Goal: Task Accomplishment & Management: Manage account settings

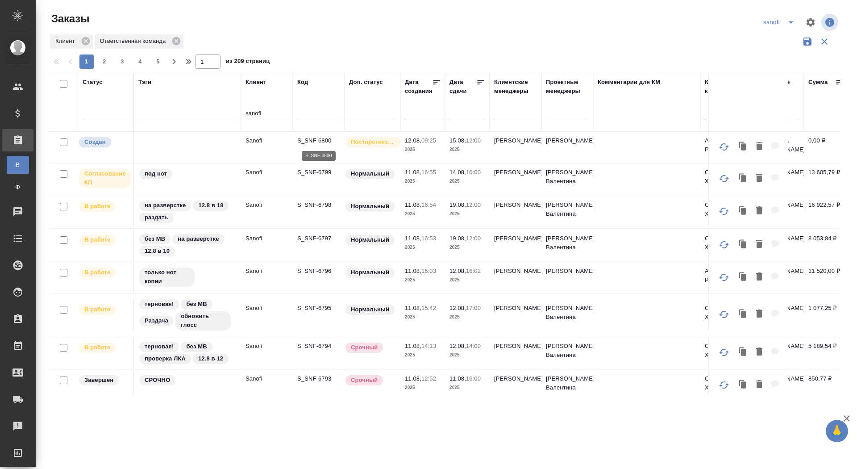
click at [301, 138] on p "S_SNF-6800" at bounding box center [318, 140] width 43 height 9
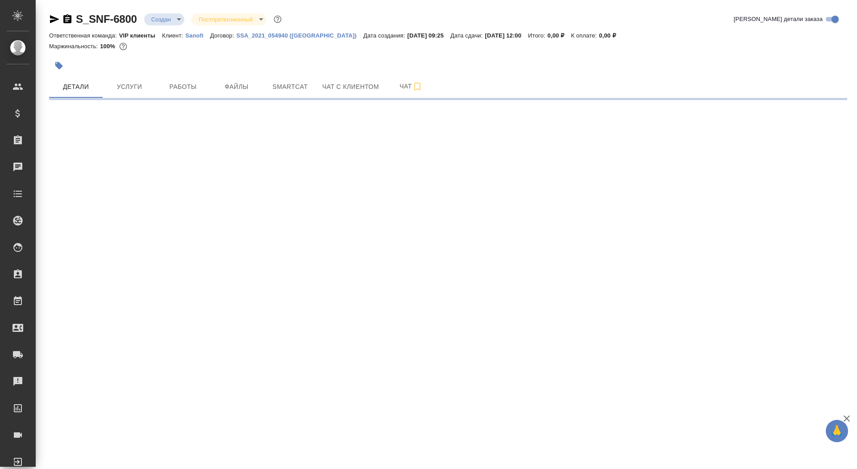
select select "RU"
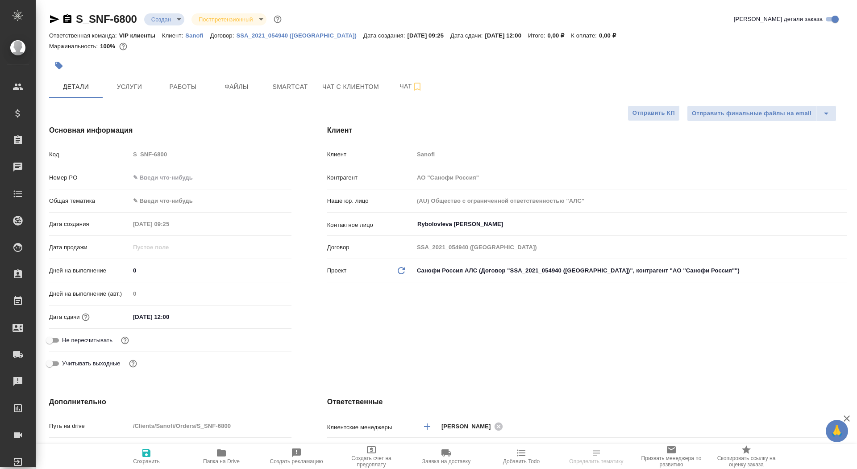
type textarea "x"
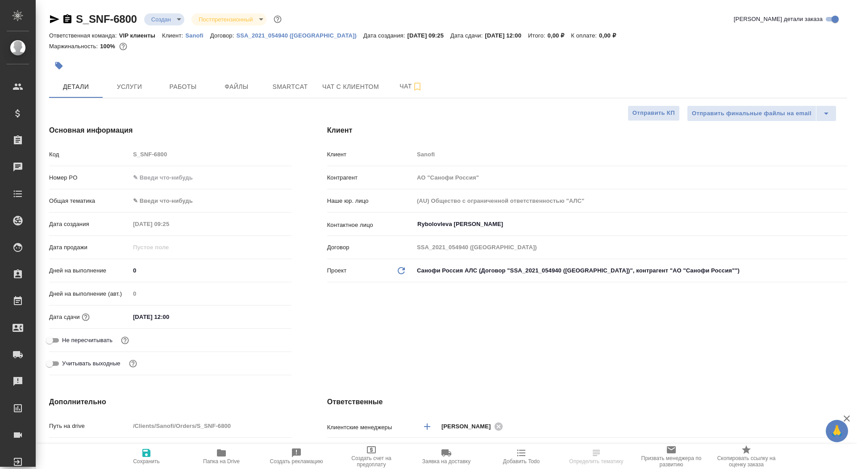
type textarea "x"
type input "VIP клиенты"
drag, startPoint x: 146, startPoint y: 270, endPoint x: 107, endPoint y: 270, distance: 38.8
click at [106, 270] on div "Дней на выполнение 0" at bounding box center [170, 271] width 242 height 16
type input "3"
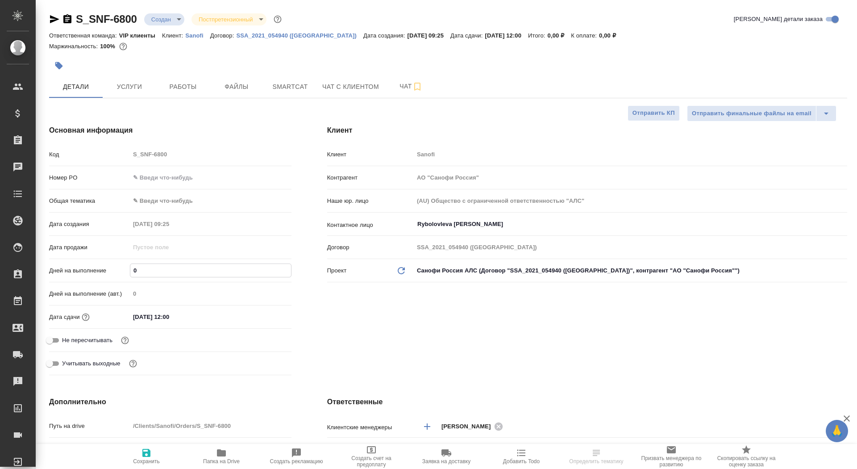
type textarea "x"
type input "3"
click at [138, 455] on span "Сохранить" at bounding box center [146, 455] width 64 height 17
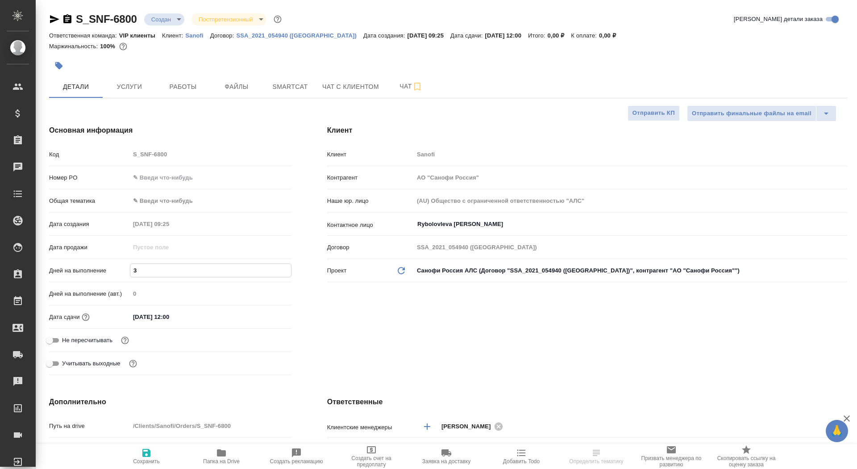
type textarea "x"
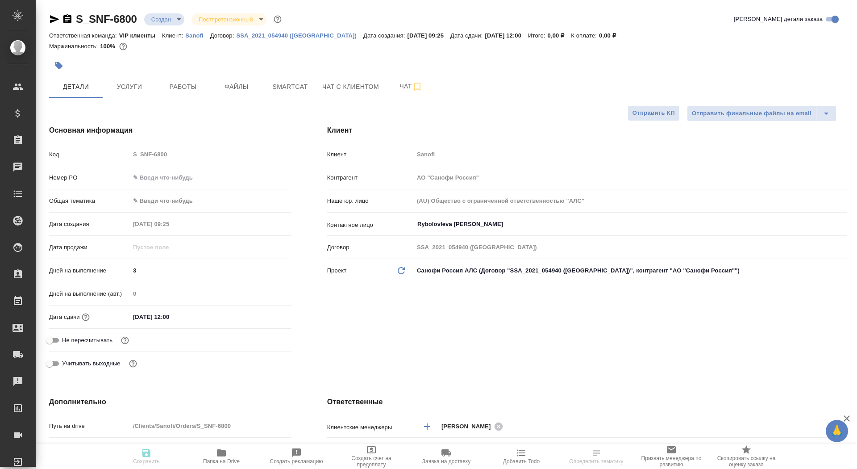
type textarea "x"
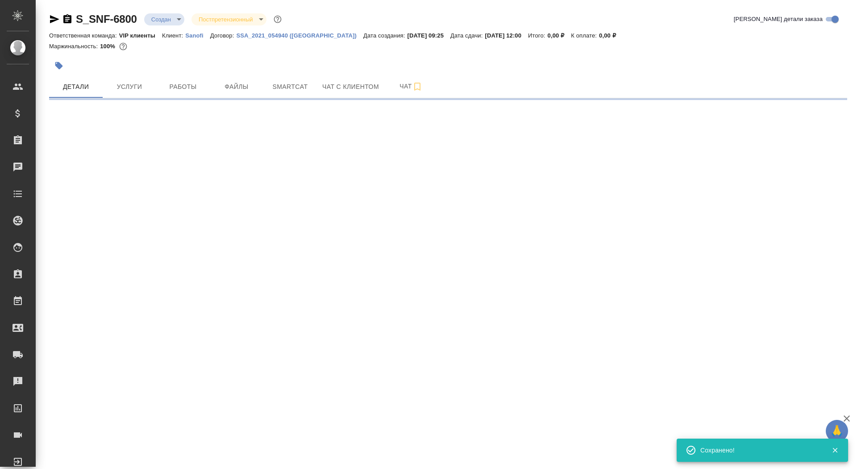
select select "RU"
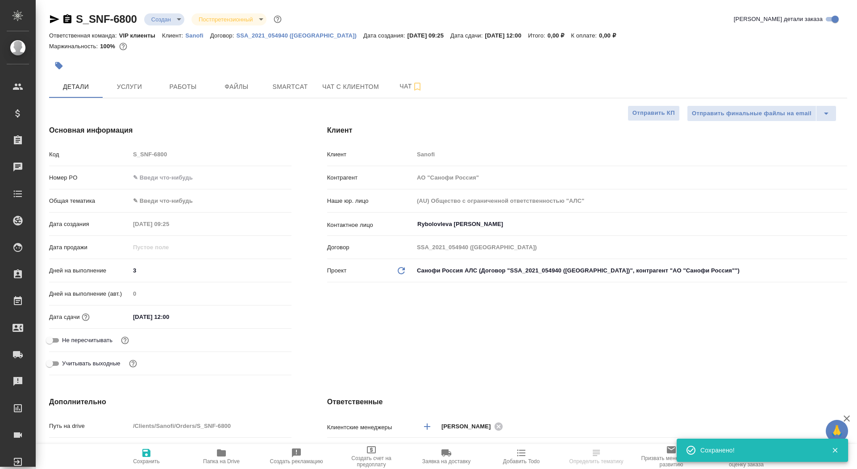
type textarea "x"
click at [54, 341] on input "Не пересчитывать" at bounding box center [49, 340] width 32 height 11
checkbox input "true"
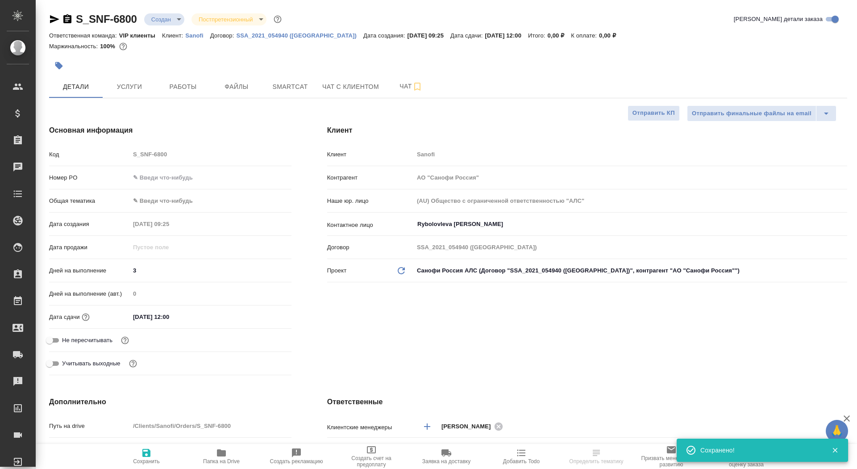
type textarea "x"
click at [134, 451] on span "Сохранить" at bounding box center [146, 455] width 64 height 17
type textarea "x"
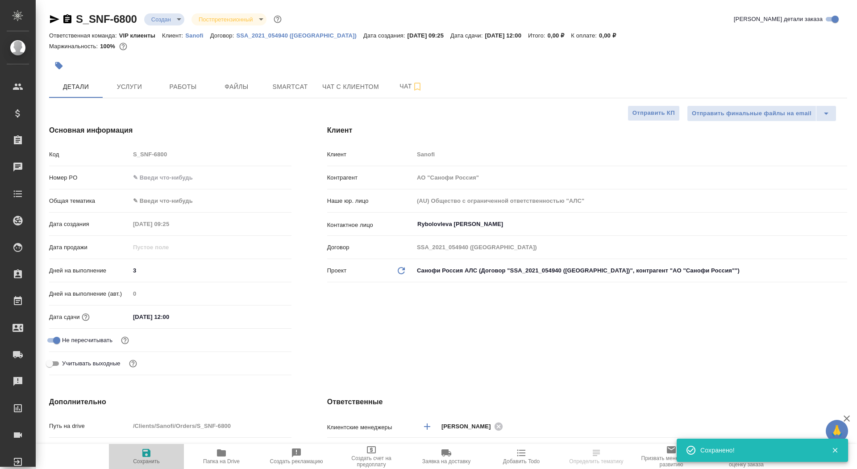
type textarea "x"
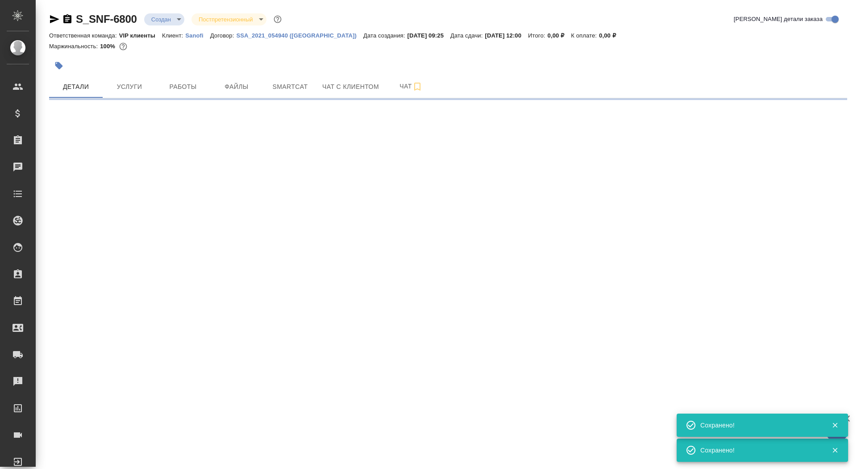
select select "RU"
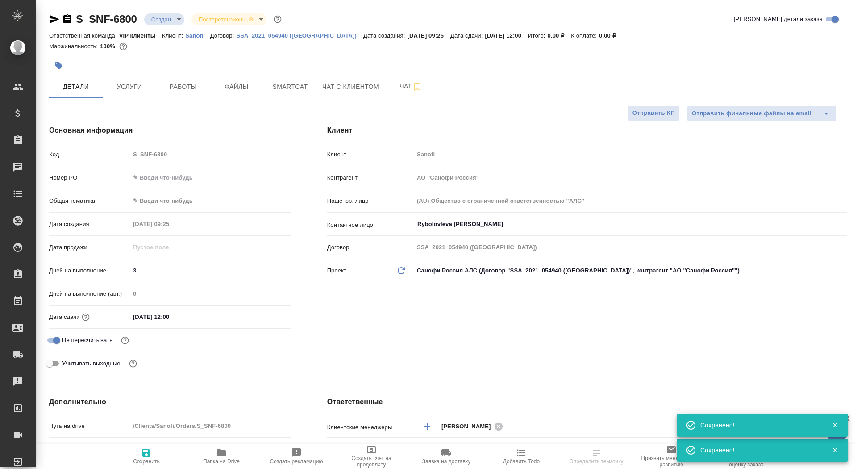
type textarea "x"
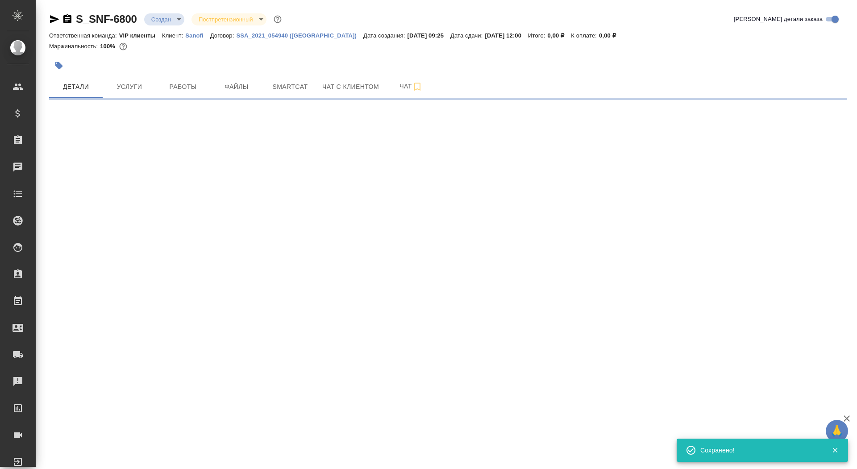
select select "RU"
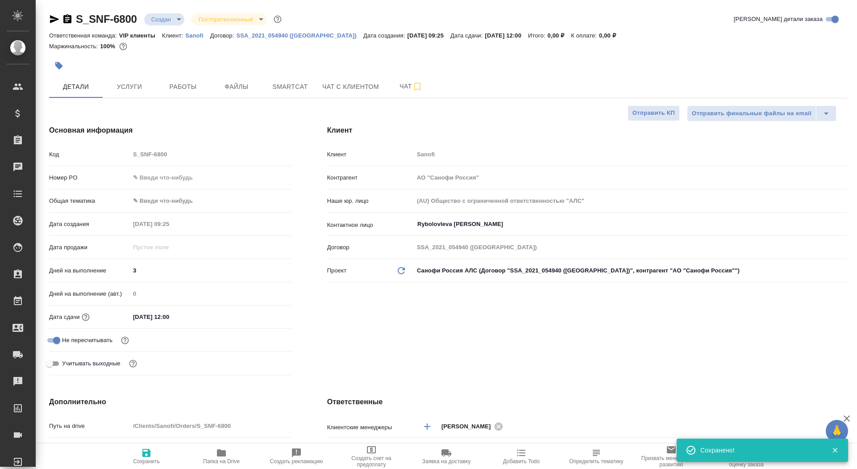
type textarea "x"
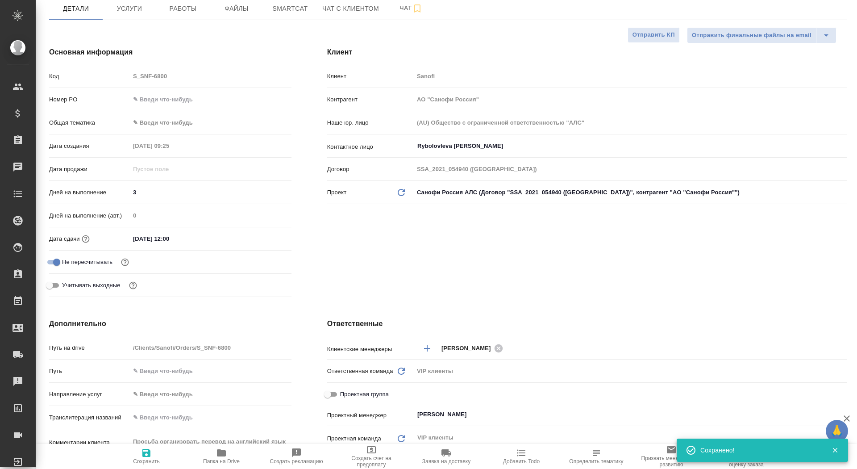
scroll to position [156, 0]
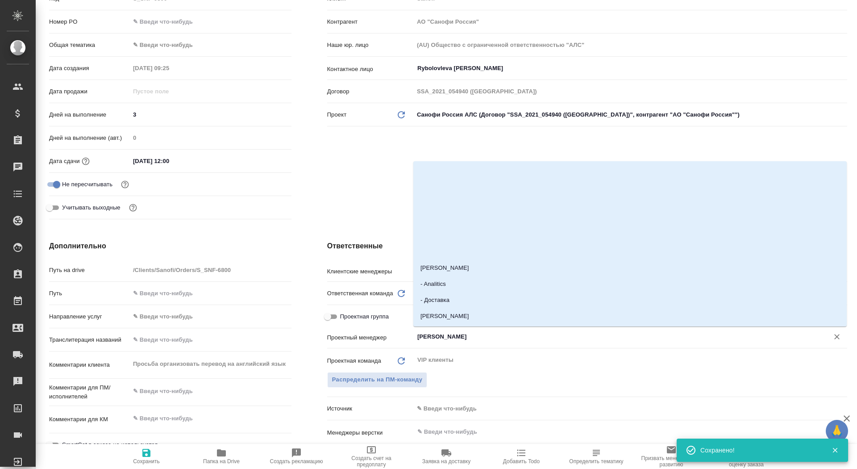
click at [437, 333] on input "Сайдашева Диляра" at bounding box center [616, 336] width 398 height 11
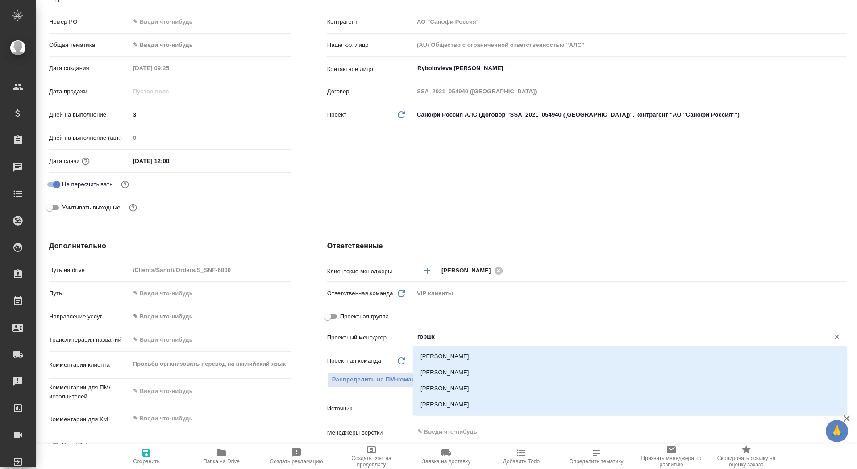
type input "горшко"
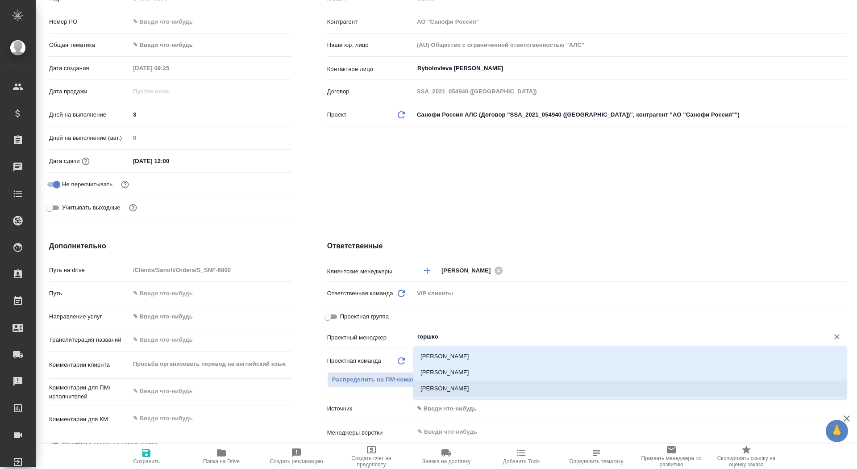
click at [455, 376] on li "Горшкова Валентина" at bounding box center [630, 372] width 434 height 16
type textarea "x"
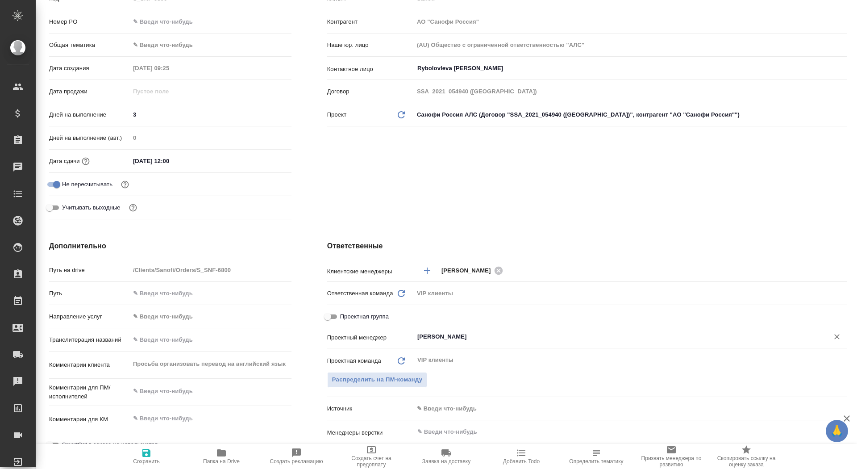
type input "Горшкова Валентина"
click at [160, 461] on span "Сохранить" at bounding box center [146, 455] width 64 height 17
type textarea "x"
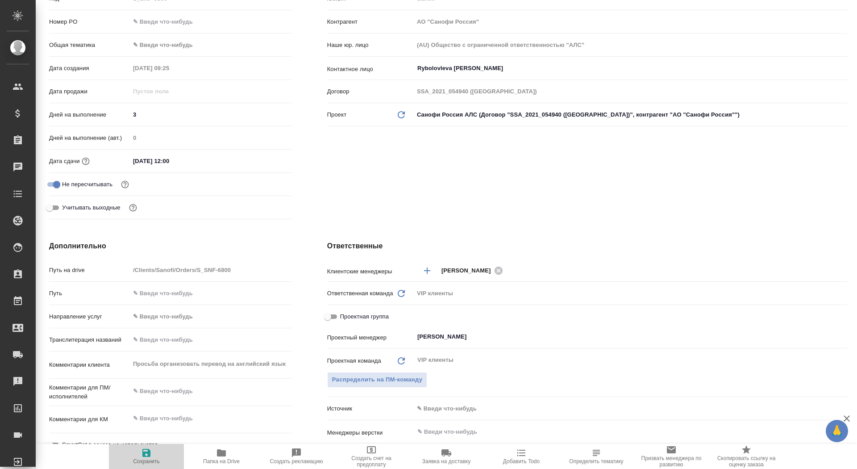
type textarea "x"
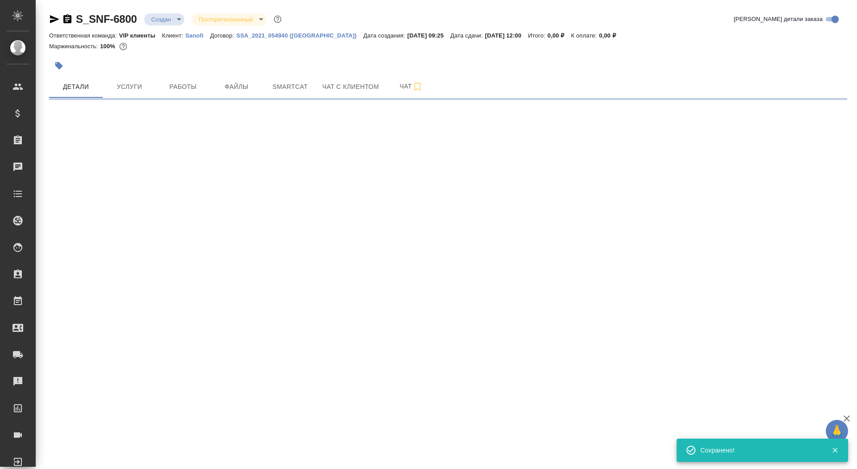
scroll to position [0, 0]
select select "RU"
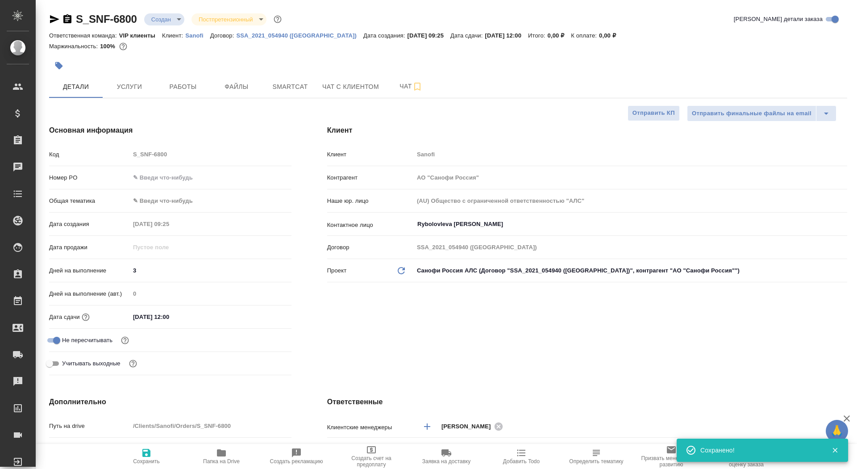
type textarea "x"
click at [221, 460] on span "Папка на Drive" at bounding box center [221, 461] width 37 height 6
type textarea "x"
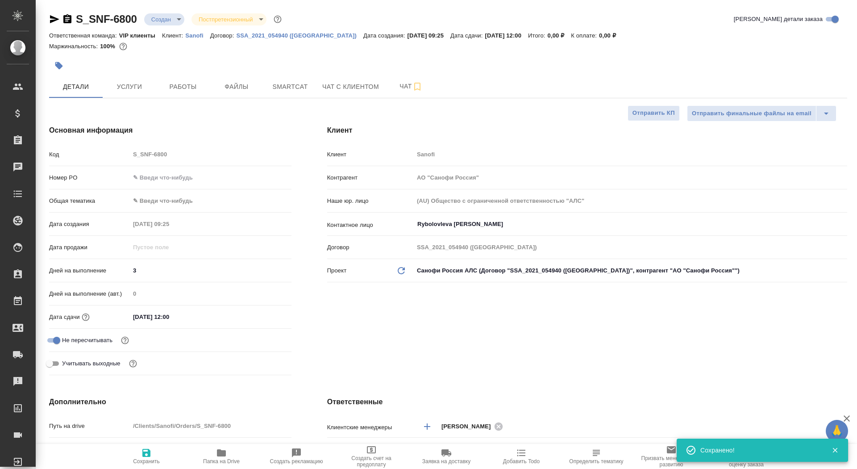
type textarea "x"
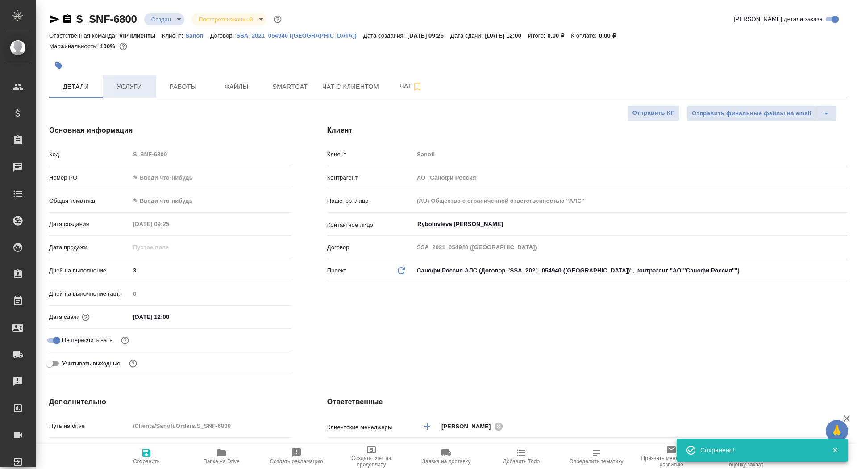
click at [134, 86] on span "Услуги" at bounding box center [129, 86] width 43 height 11
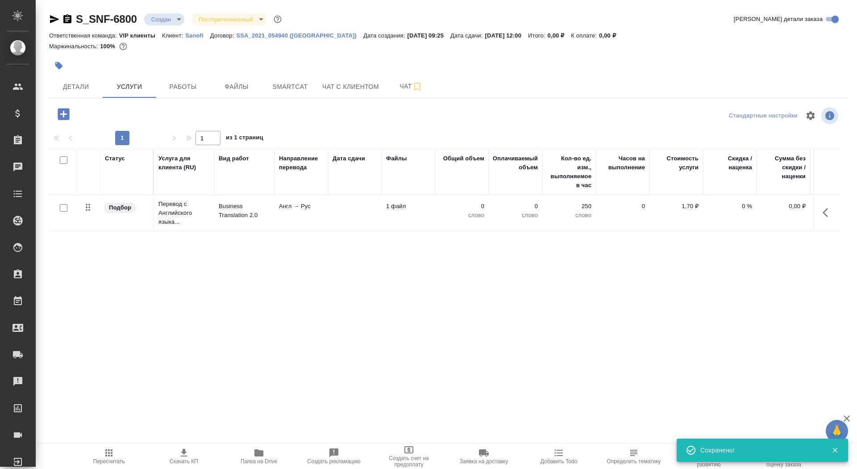
click at [65, 64] on button "button" at bounding box center [59, 66] width 20 height 20
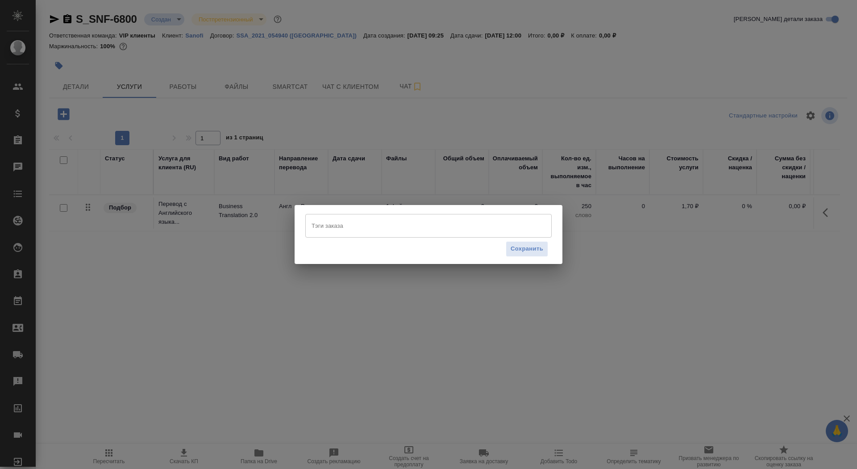
click at [357, 230] on input "Тэги заказа" at bounding box center [419, 225] width 221 height 15
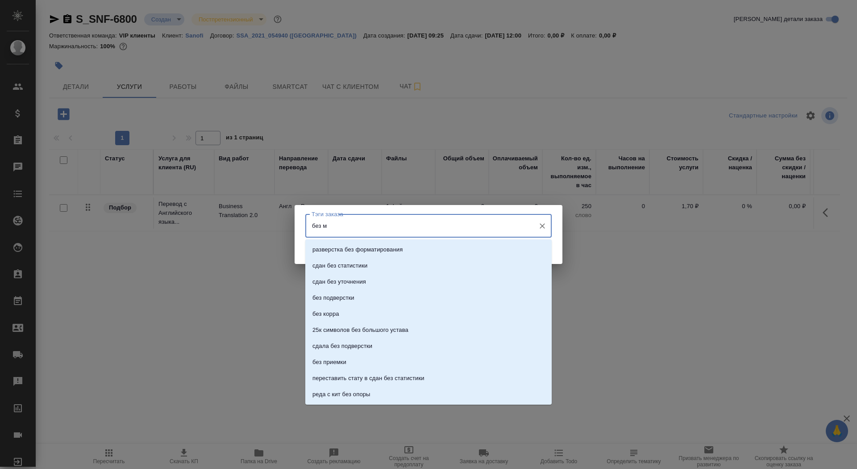
type input "без мв"
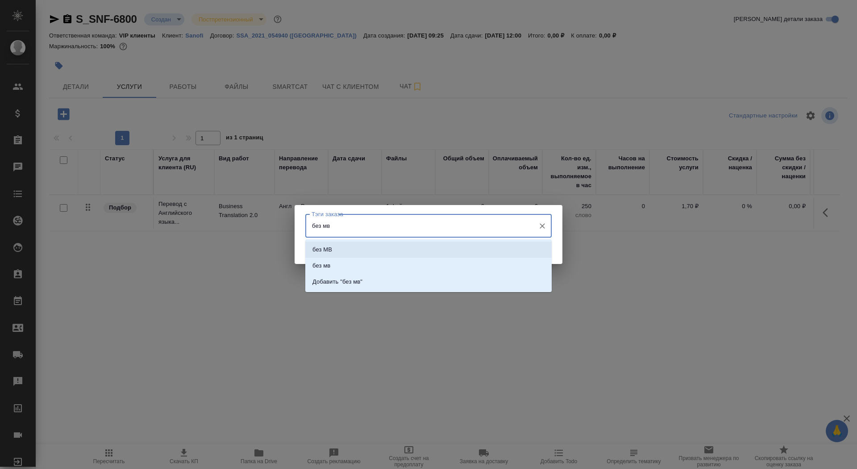
click at [368, 250] on li "без МВ" at bounding box center [428, 250] width 246 height 16
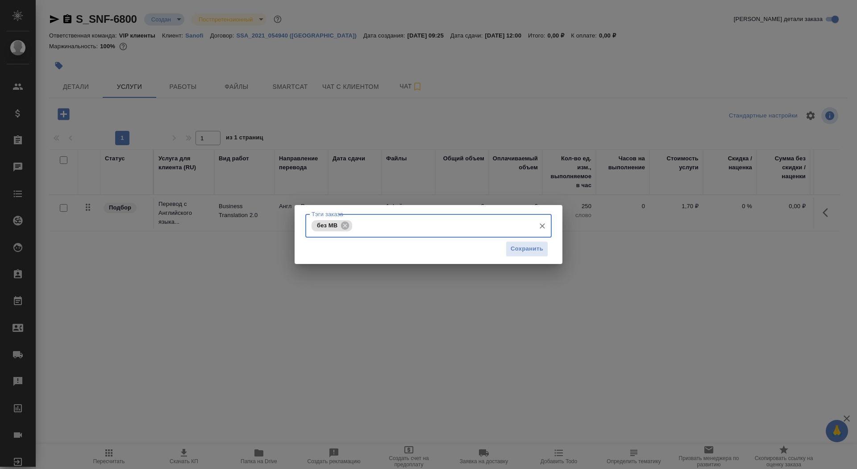
click at [538, 257] on div "Сохранить" at bounding box center [428, 249] width 246 height 23
click at [534, 246] on span "Сохранить" at bounding box center [527, 249] width 33 height 10
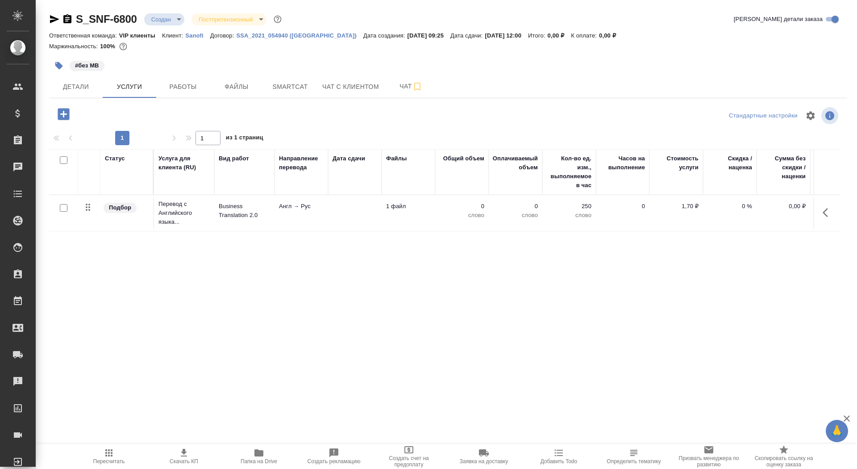
click at [64, 207] on input "checkbox" at bounding box center [64, 208] width 8 height 8
checkbox input "true"
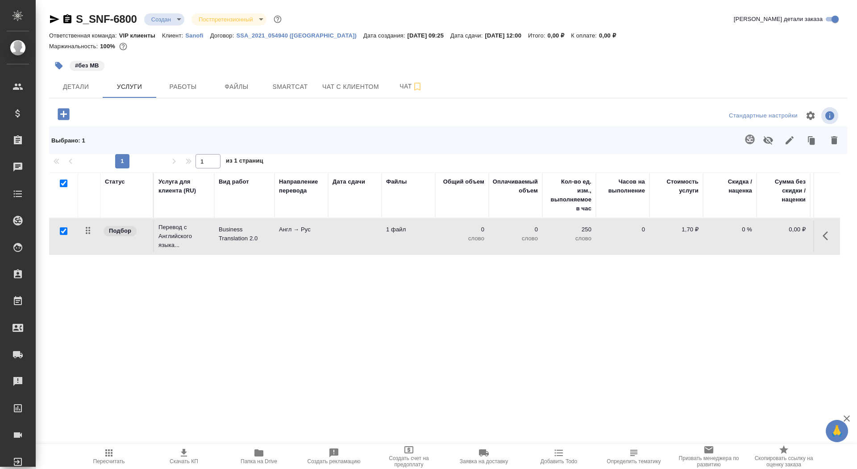
click at [834, 141] on icon "button" at bounding box center [834, 140] width 6 height 8
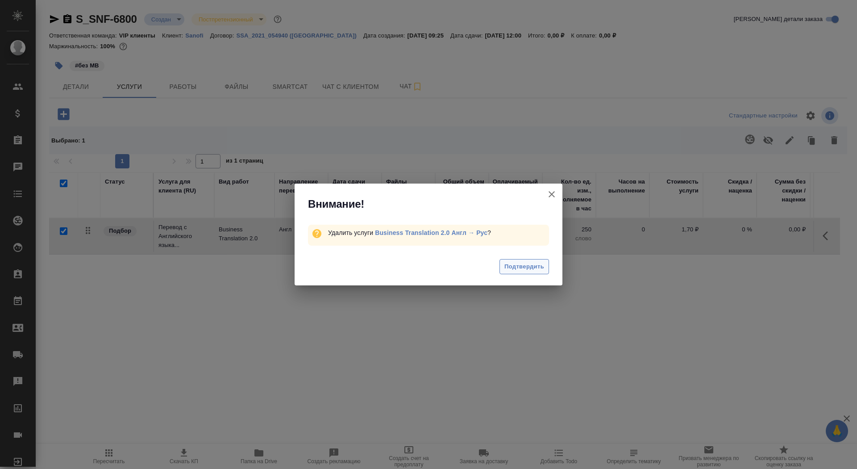
click at [523, 268] on span "Подтвердить" at bounding box center [525, 267] width 40 height 10
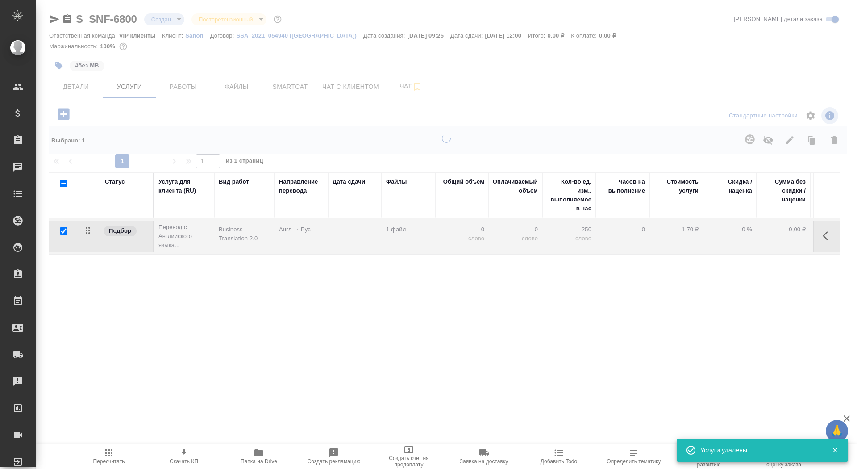
checkbox input "false"
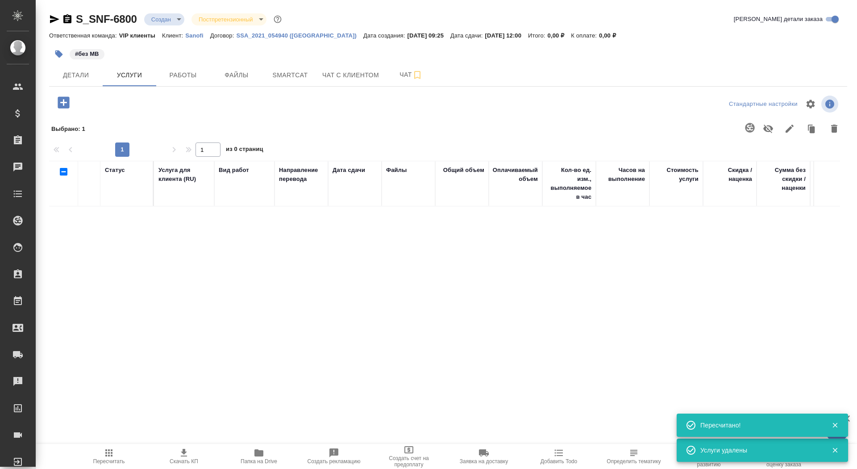
click at [63, 114] on div at bounding box center [182, 103] width 266 height 21
click at [63, 108] on icon "button" at bounding box center [64, 102] width 12 height 12
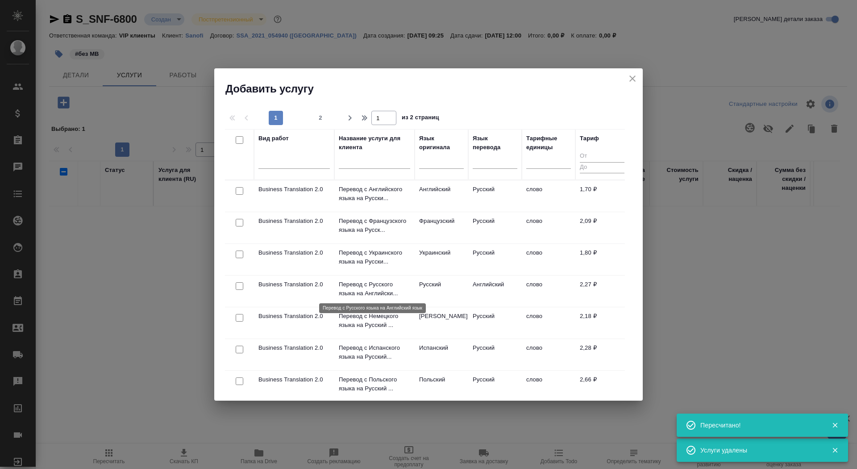
click at [365, 292] on p "Перевод с Русского языка на Английски..." at bounding box center [374, 289] width 71 height 18
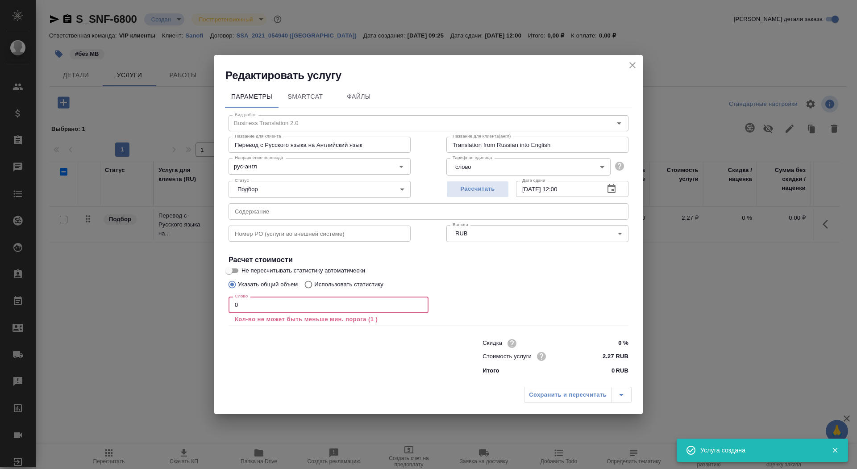
click at [289, 304] on input "0" at bounding box center [329, 304] width 200 height 16
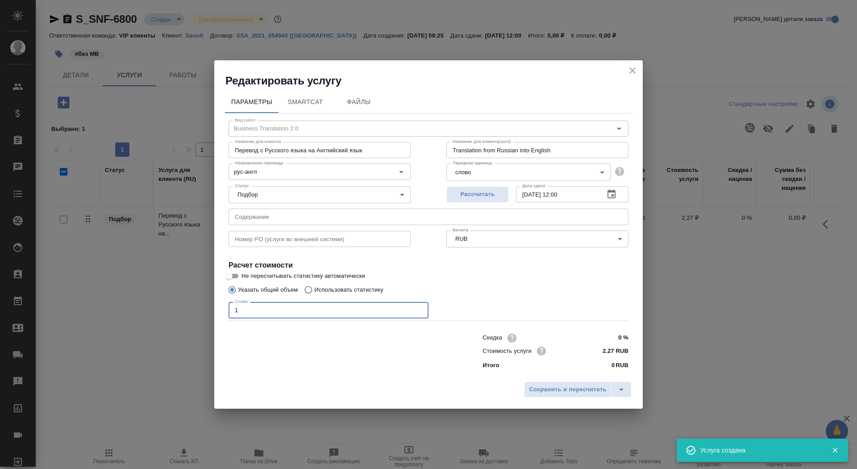
type input "1"
click at [229, 269] on h4 "Расчет стоимости" at bounding box center [429, 265] width 400 height 11
click at [233, 275] on input "Не пересчитывать статистику автоматически" at bounding box center [229, 276] width 32 height 11
checkbox input "true"
click at [564, 390] on span "Сохранить и пересчитать" at bounding box center [568, 389] width 78 height 10
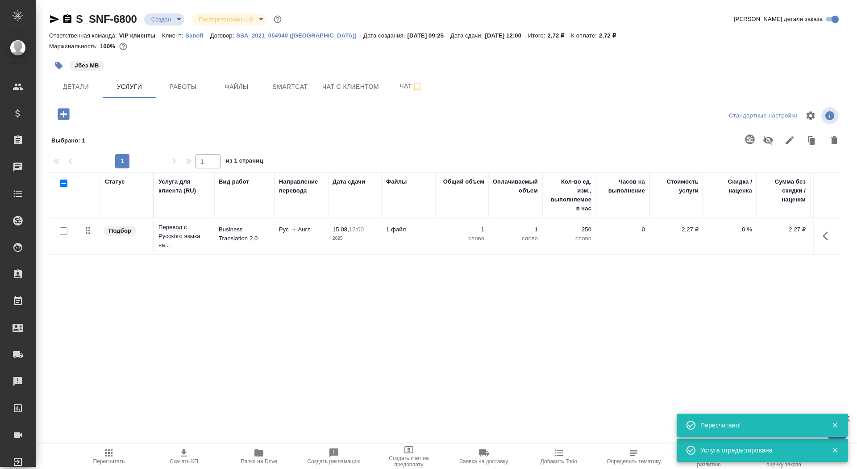
click at [66, 230] on input "checkbox" at bounding box center [64, 231] width 8 height 8
checkbox input "true"
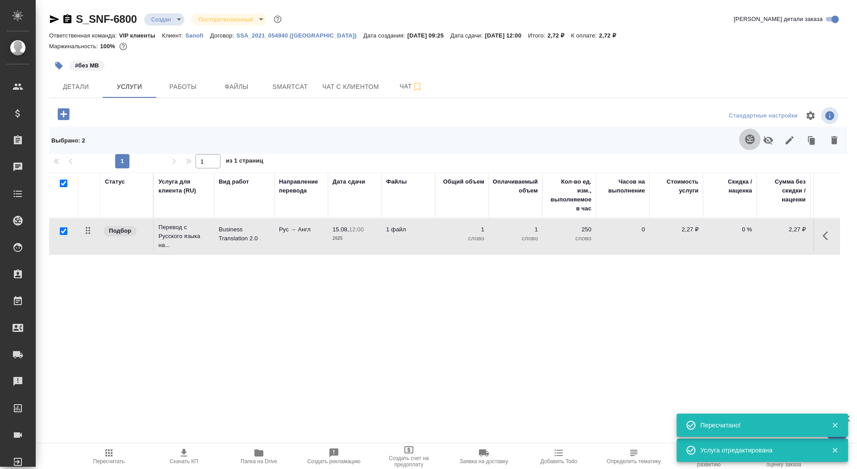
click at [755, 142] on button "button" at bounding box center [749, 139] width 21 height 21
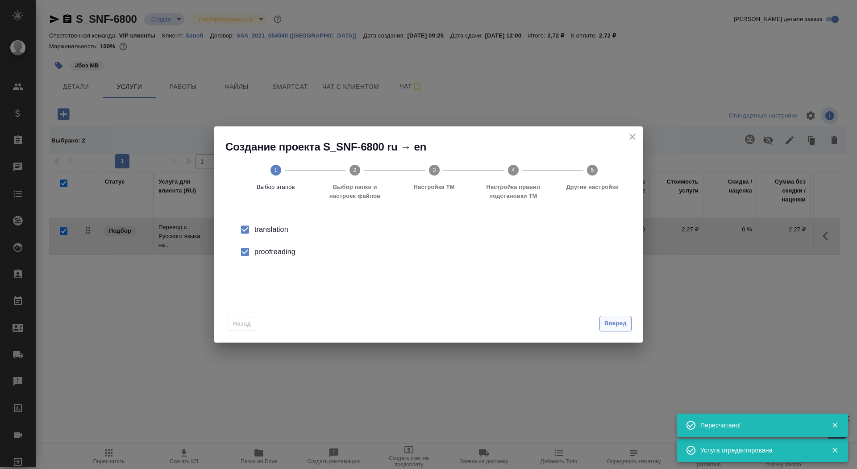
click at [613, 329] on button "Вперед" at bounding box center [616, 324] width 32 height 16
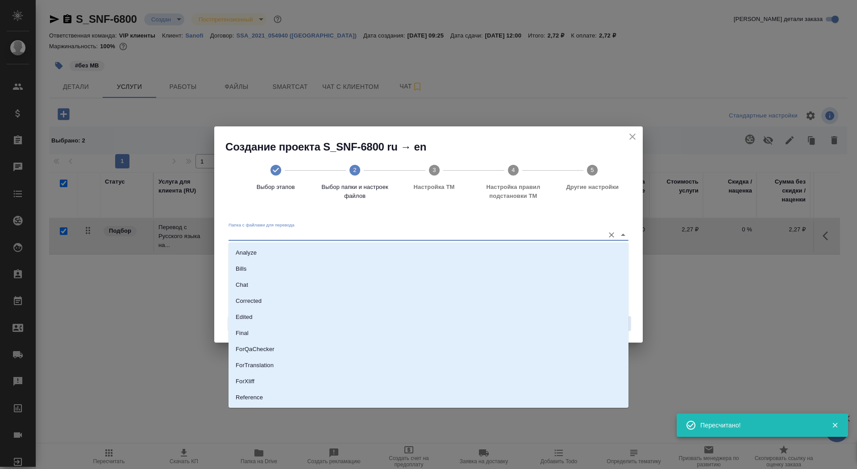
click at [538, 234] on input "Папка с файлами для перевода" at bounding box center [414, 234] width 371 height 11
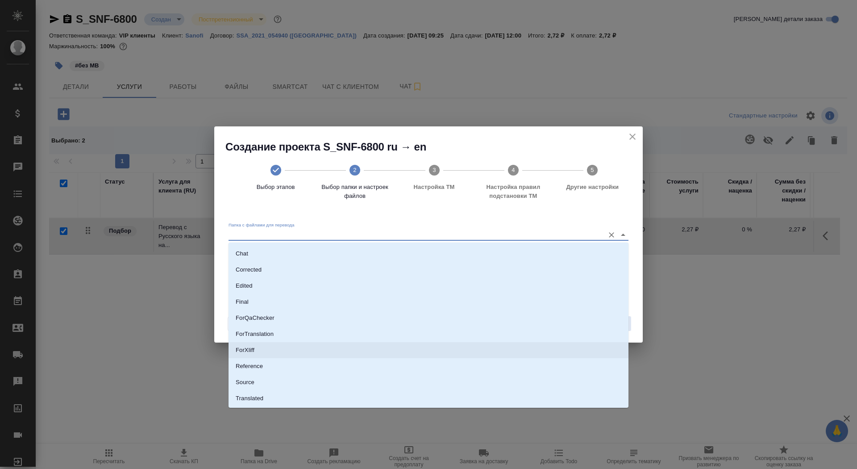
scroll to position [29, 0]
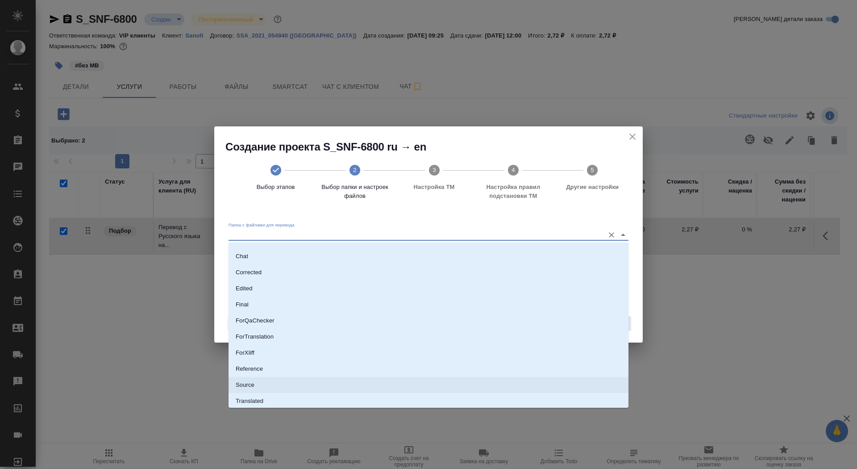
click at [521, 386] on li "Source" at bounding box center [429, 385] width 400 height 16
type input "Source"
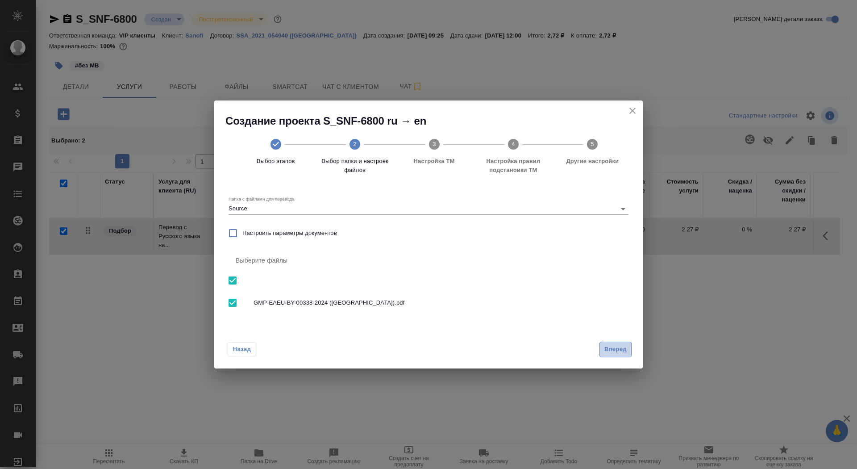
click at [615, 351] on span "Вперед" at bounding box center [616, 349] width 22 height 10
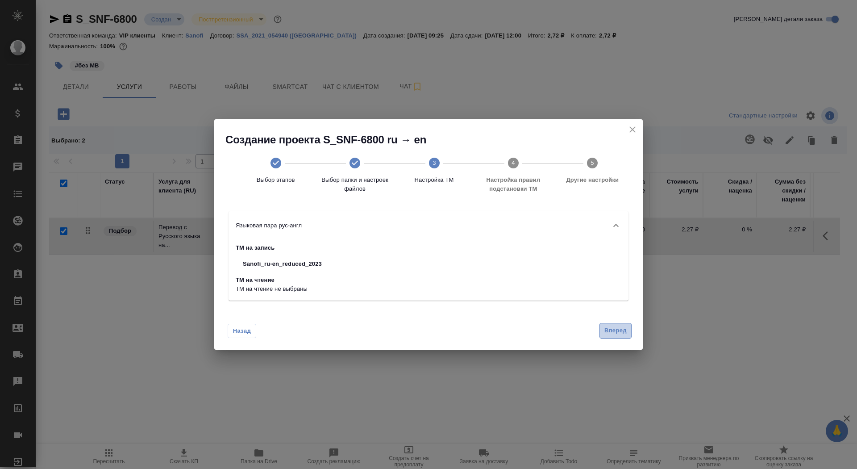
click at [608, 331] on span "Вперед" at bounding box center [616, 330] width 22 height 10
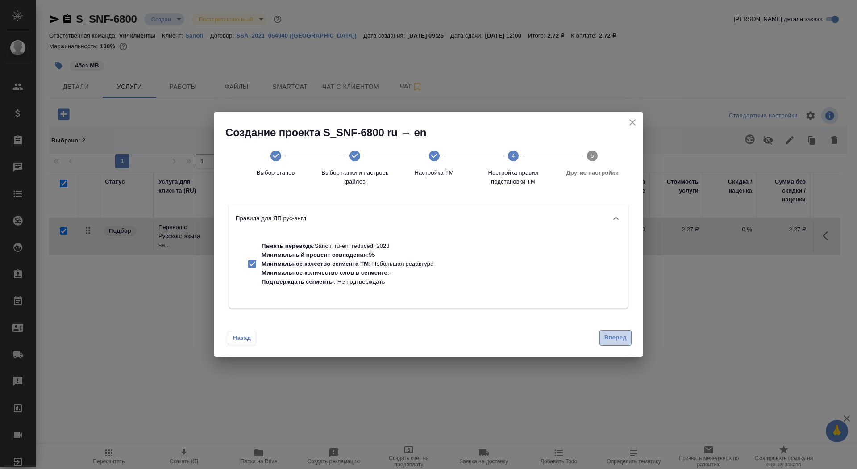
click at [608, 331] on button "Вперед" at bounding box center [616, 338] width 32 height 16
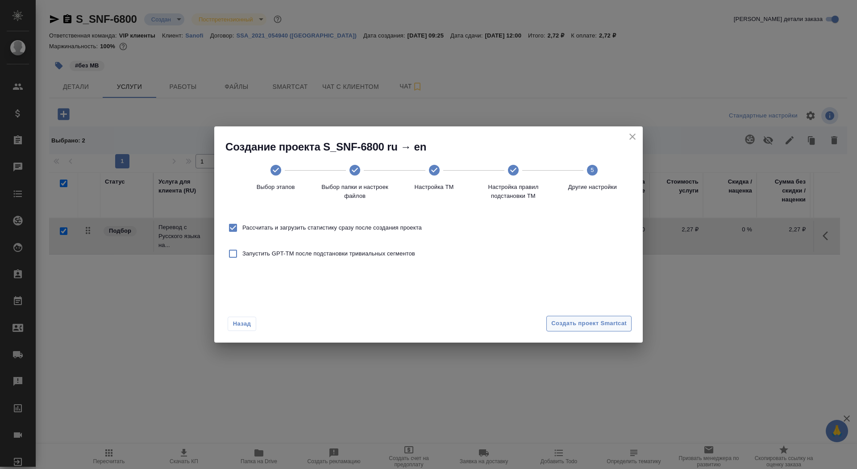
click at [602, 324] on span "Создать проект Smartcat" at bounding box center [588, 323] width 75 height 10
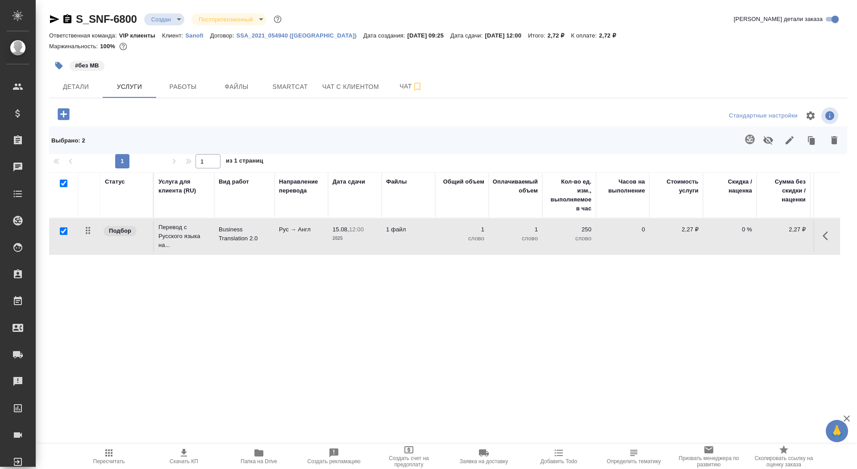
click at [60, 114] on icon "button" at bounding box center [64, 114] width 12 height 12
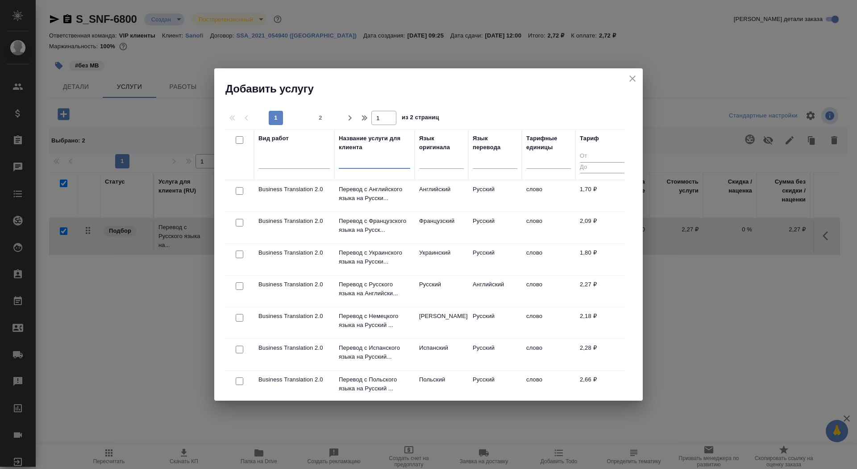
click at [355, 166] on input "text" at bounding box center [374, 163] width 71 height 11
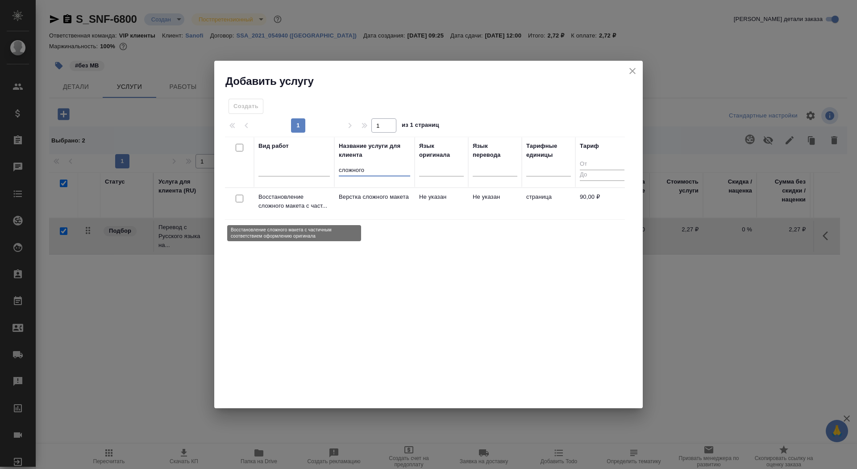
type input "сложного"
click at [328, 203] on p "Восстановление сложного макета с част..." at bounding box center [294, 201] width 71 height 18
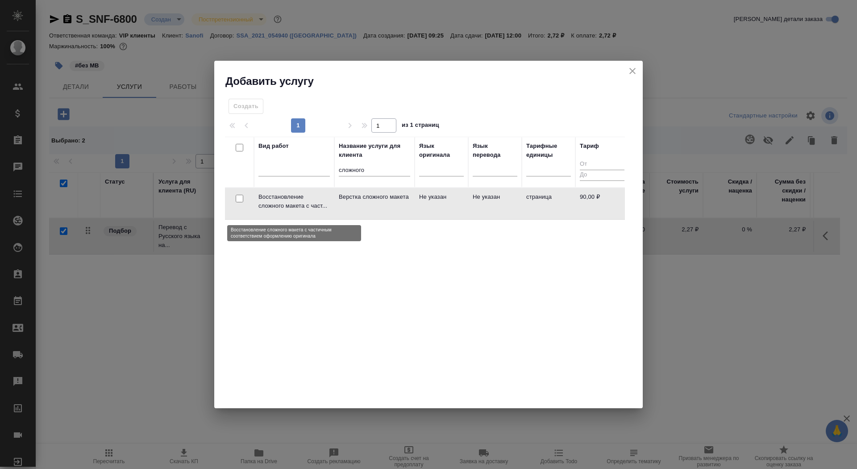
click at [328, 203] on p "Восстановление сложного макета с част..." at bounding box center [294, 201] width 71 height 18
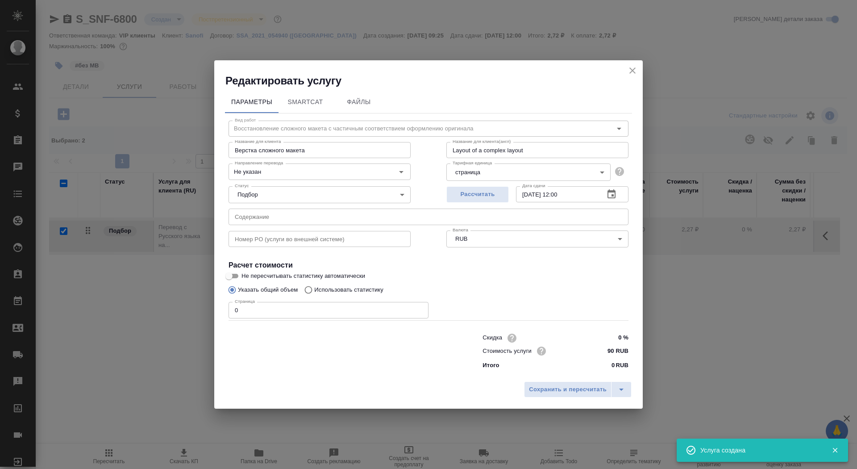
checkbox input "false"
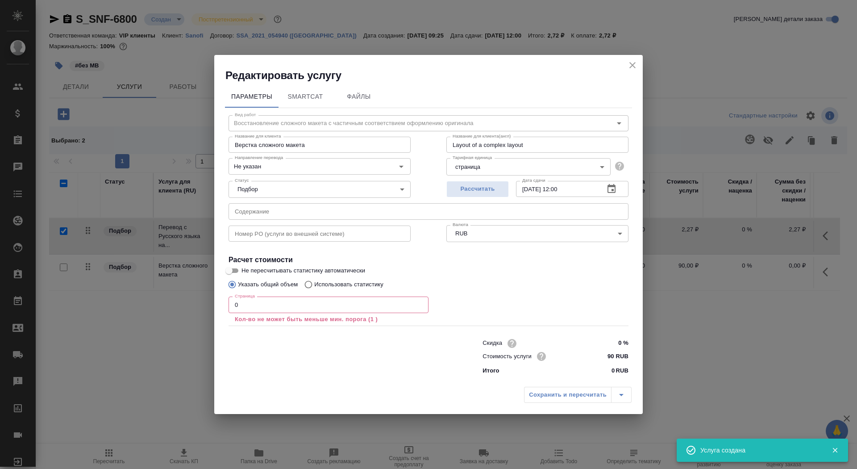
click at [277, 306] on input "0" at bounding box center [329, 304] width 200 height 16
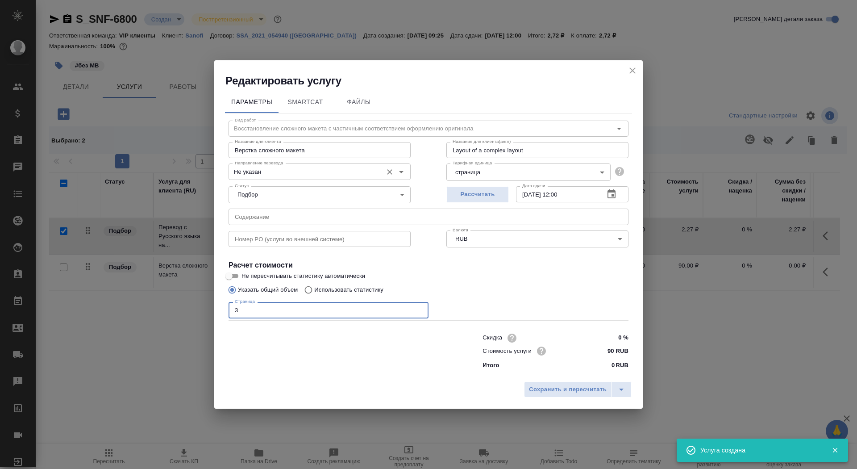
type input "3"
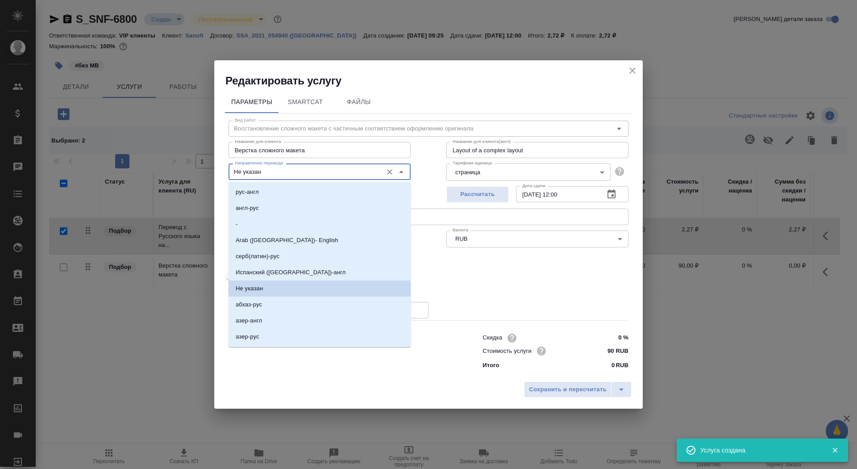
click at [280, 172] on input "Не указан" at bounding box center [304, 171] width 147 height 11
click at [276, 184] on div "рус-англ англ-рус - Arab (Saudi Arabia)- English cерб(латин)-рус Испанский (Гва…" at bounding box center [320, 264] width 182 height 165
click at [279, 191] on li "рус-англ" at bounding box center [320, 192] width 182 height 16
type input "рус-англ"
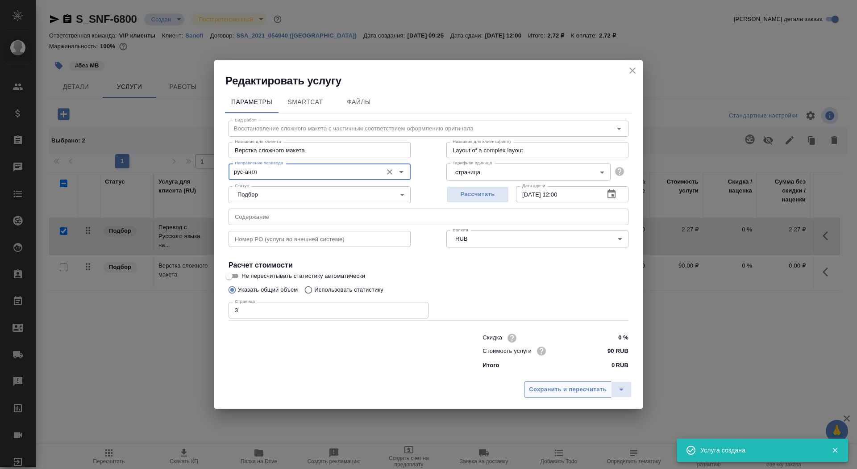
click at [581, 388] on span "Сохранить и пересчитать" at bounding box center [568, 389] width 78 height 10
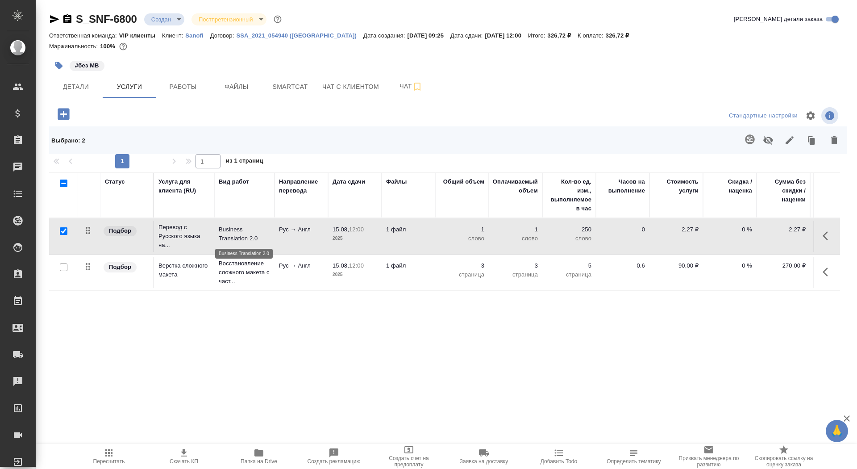
click at [221, 231] on p "Business Translation 2.0" at bounding box center [244, 234] width 51 height 18
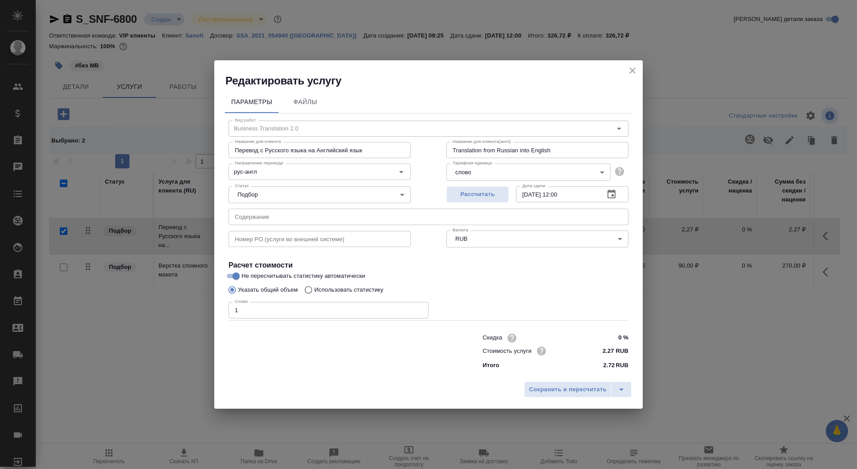
click at [363, 291] on p "Использовать статистику" at bounding box center [348, 289] width 69 height 9
click at [314, 291] on input "Использовать статистику" at bounding box center [307, 289] width 14 height 17
radio input "true"
radio input "false"
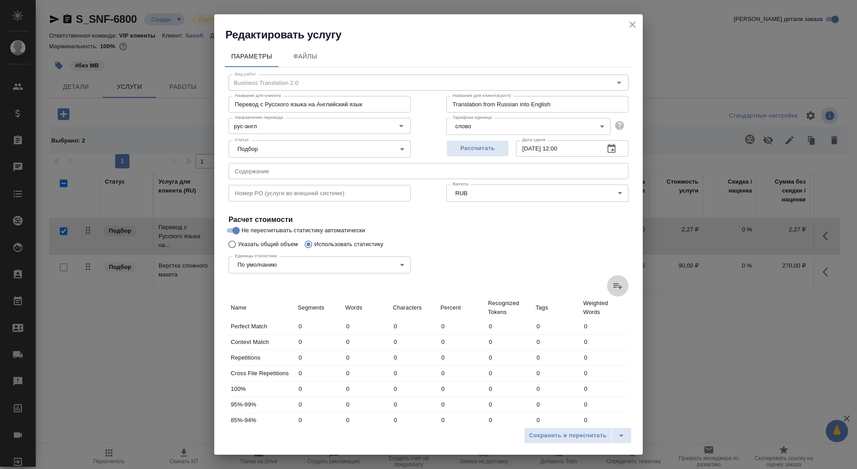
click at [617, 287] on icon at bounding box center [617, 286] width 9 height 6
click at [0, 0] on input "file" at bounding box center [0, 0] width 0 height 0
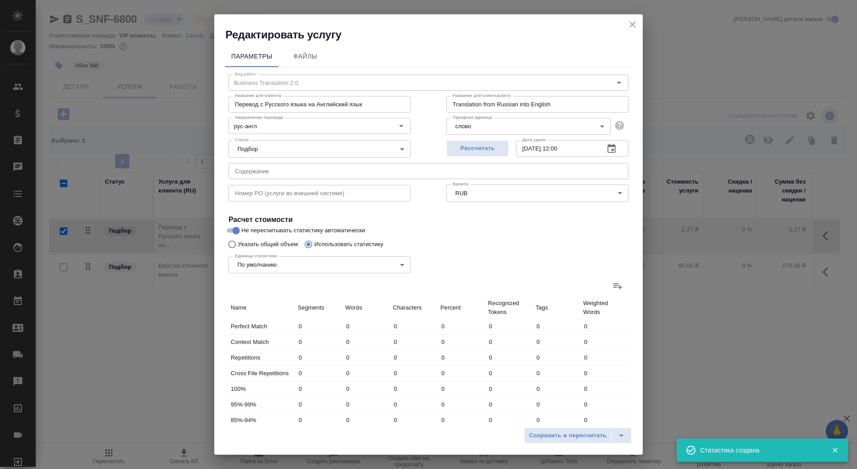
type input "3"
type input "11"
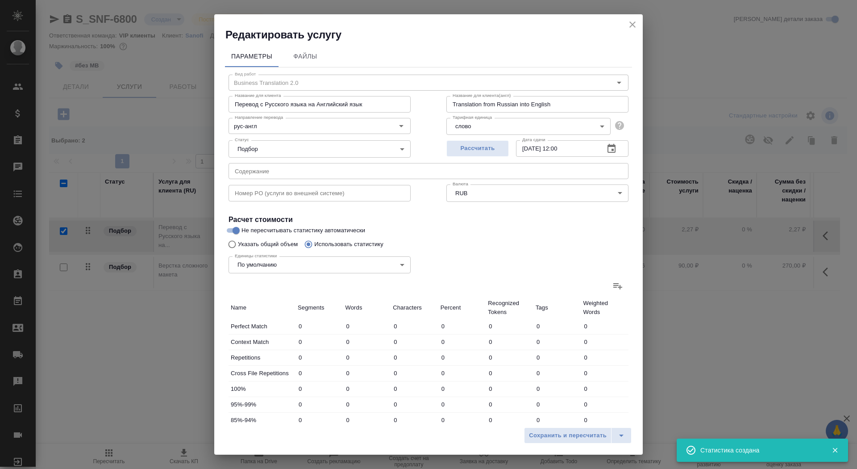
type input "11"
type input "8"
type input "10"
type input "52"
type input "2"
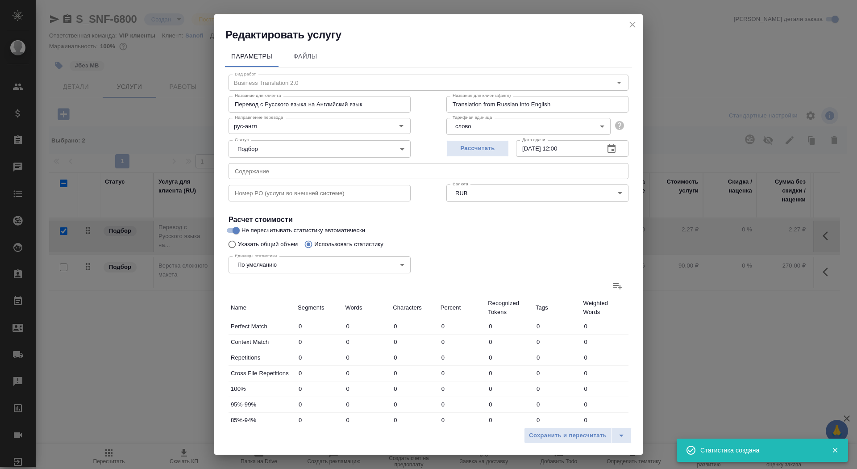
type input "2"
type input "7"
type input "8"
type input "13"
type input "55"
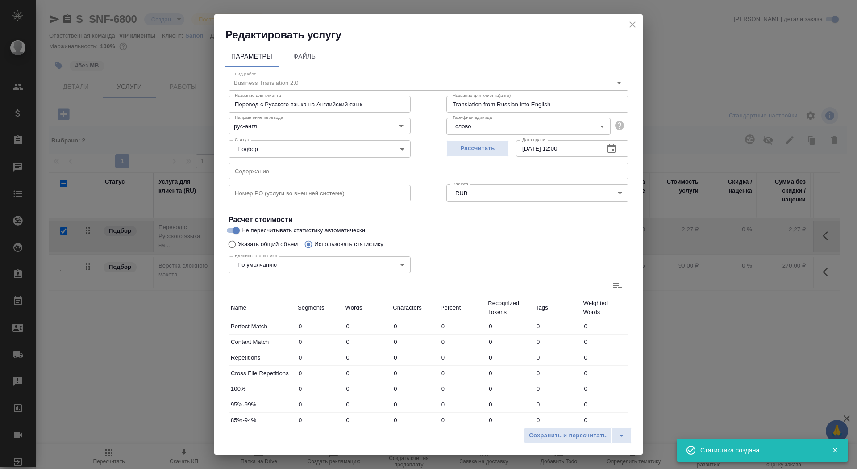
type input "140"
type input "379"
type input "2319"
type input "167"
type input "412"
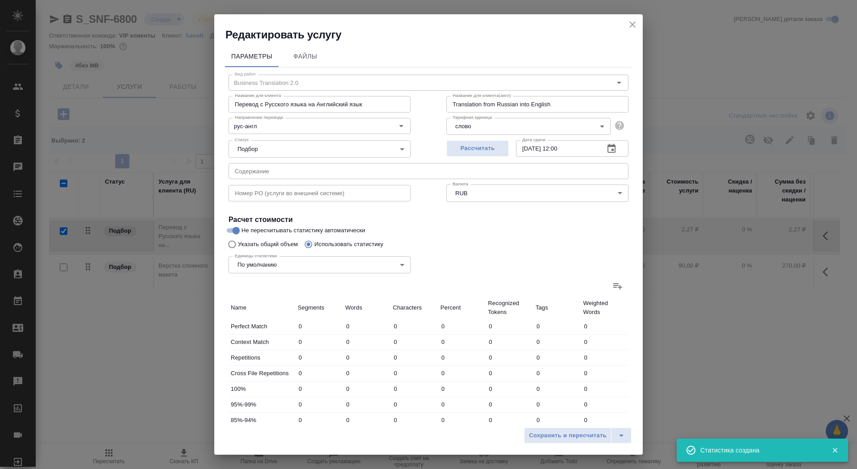
type input "2443"
type input "170"
type input "415"
type input "2446"
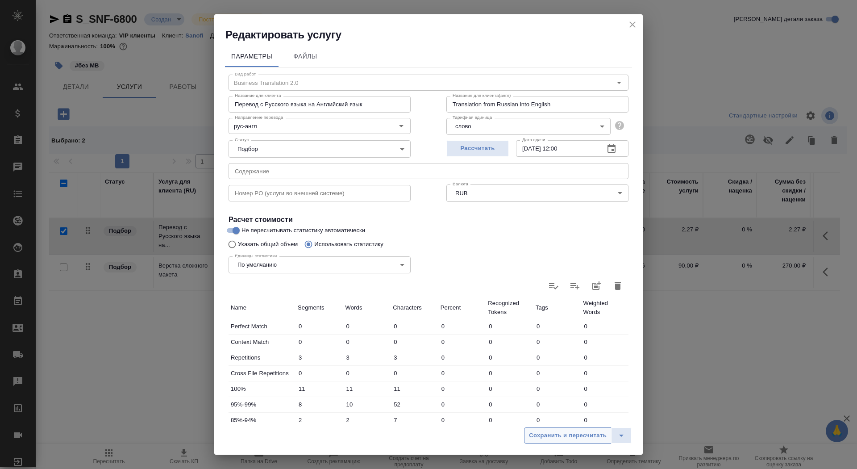
click at [572, 437] on span "Сохранить и пересчитать" at bounding box center [568, 435] width 78 height 10
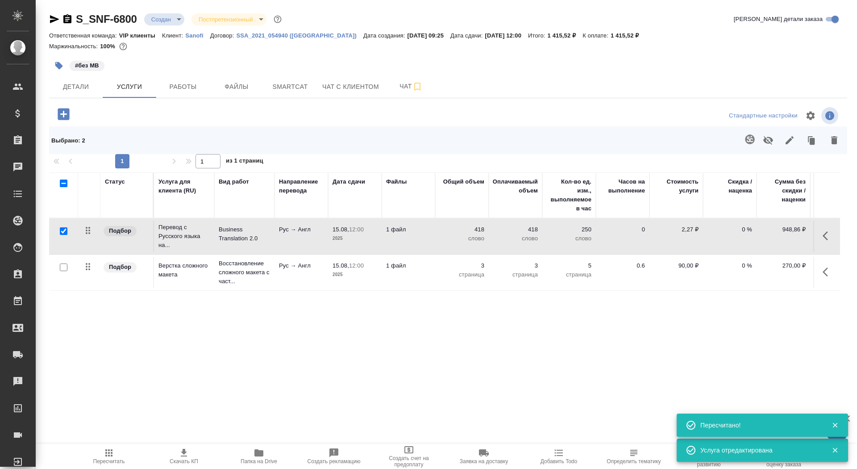
click at [321, 227] on p "Рус → Англ" at bounding box center [301, 229] width 45 height 9
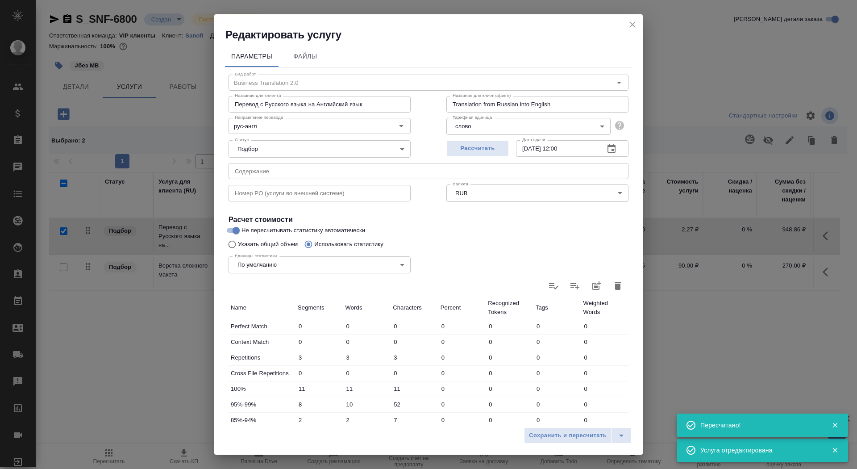
scroll to position [138, 0]
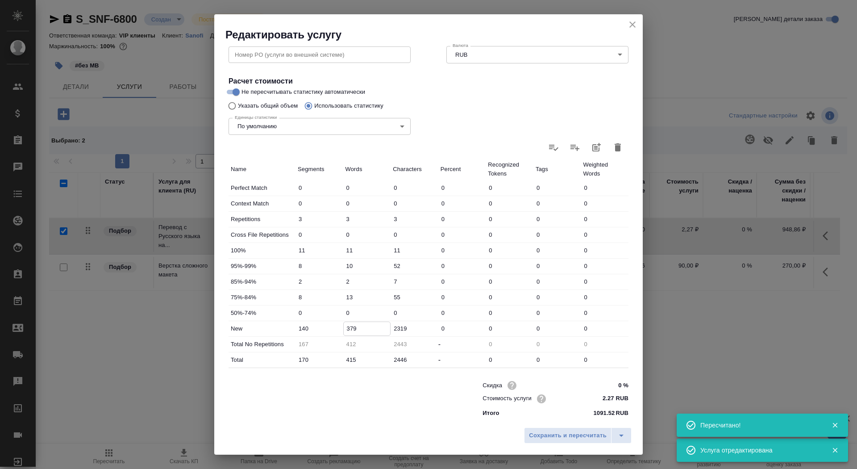
click at [347, 329] on input "379" at bounding box center [367, 328] width 47 height 13
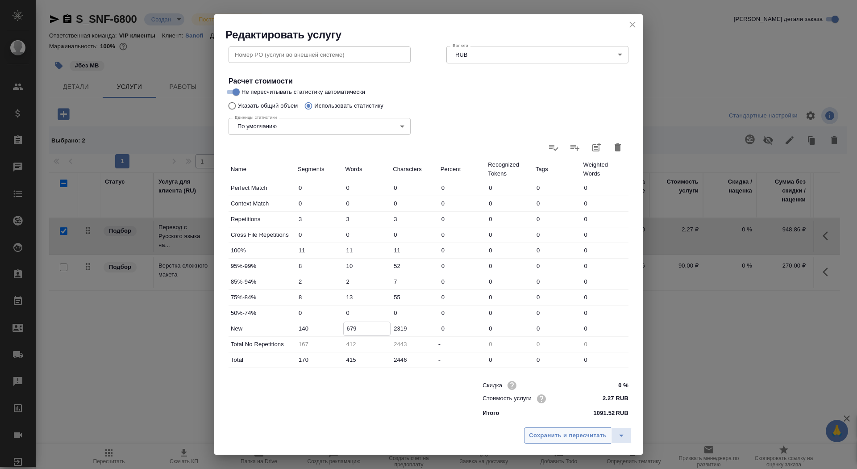
type input "679"
click at [568, 435] on span "Сохранить и пересчитать" at bounding box center [568, 435] width 78 height 10
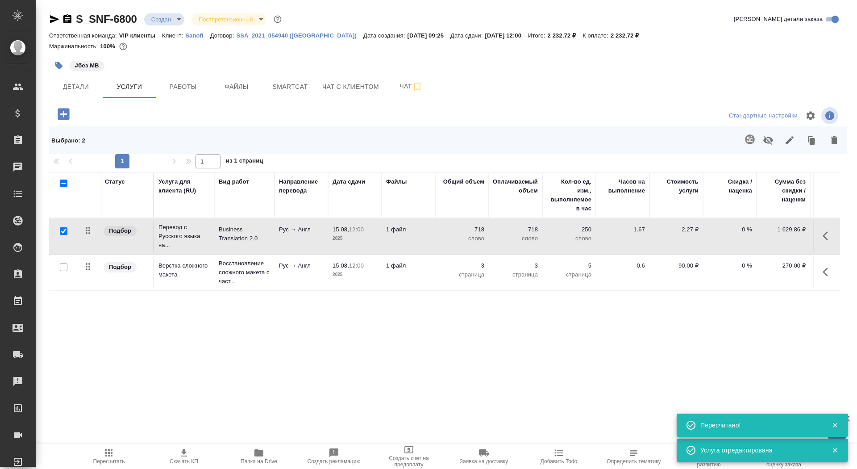
click at [407, 236] on td "1 файл" at bounding box center [409, 236] width 54 height 31
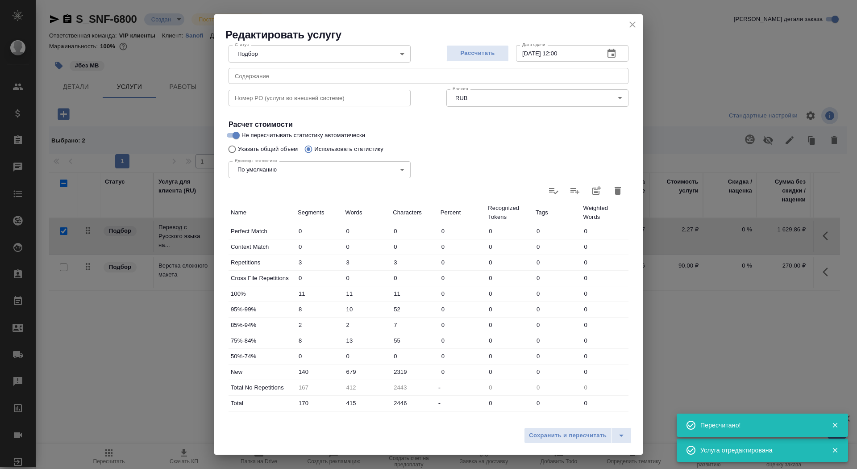
scroll to position [118, 0]
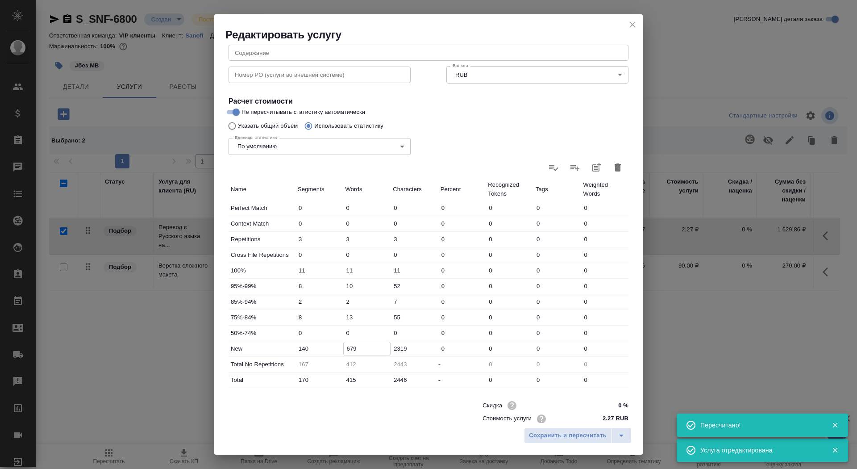
click at [350, 347] on input "679" at bounding box center [367, 348] width 47 height 13
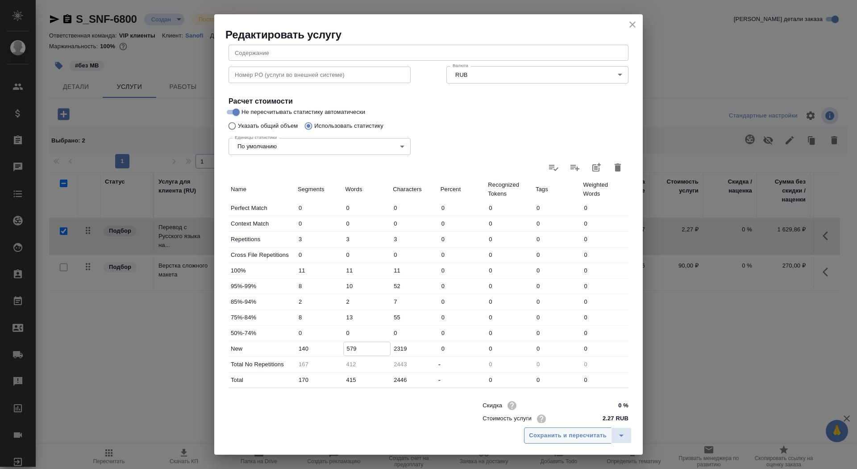
type input "579"
click at [546, 430] on span "Сохранить и пересчитать" at bounding box center [568, 435] width 78 height 10
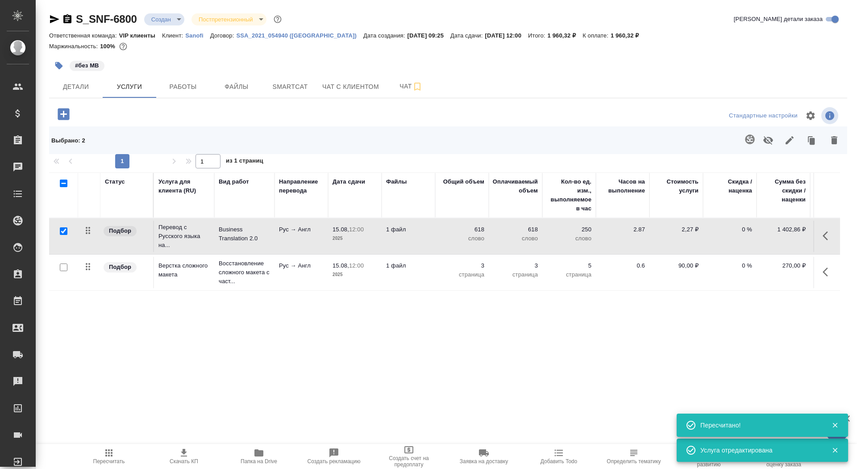
click at [191, 452] on span "Скачать КП" at bounding box center [184, 455] width 64 height 17
click at [71, 91] on span "Детали" at bounding box center [75, 86] width 43 height 11
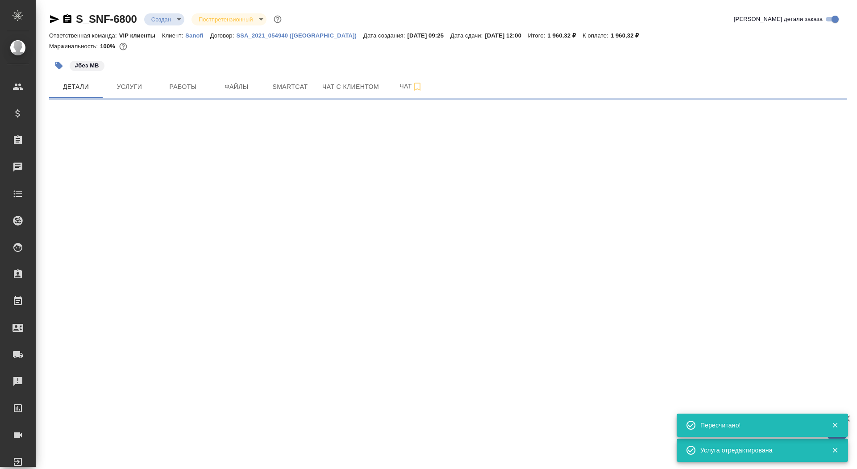
select select "RU"
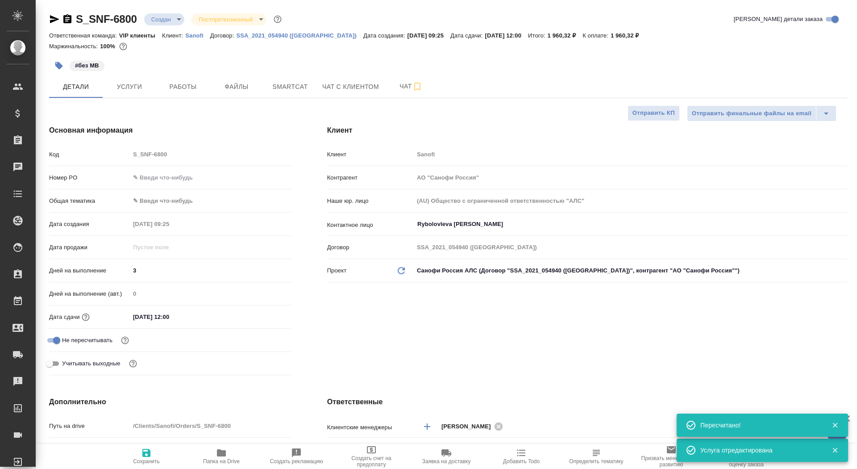
type textarea "x"
click at [663, 112] on span "Отправить КП" at bounding box center [654, 113] width 42 height 10
type textarea "x"
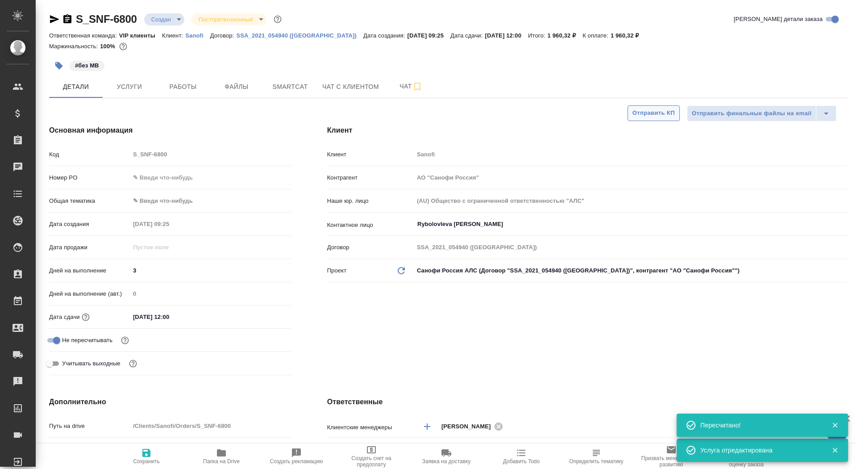
type textarea "x"
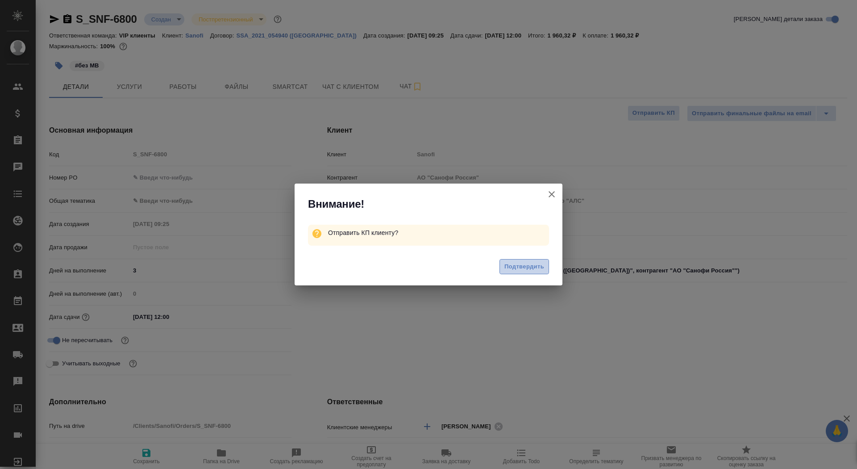
click at [528, 264] on span "Подтвердить" at bounding box center [525, 267] width 40 height 10
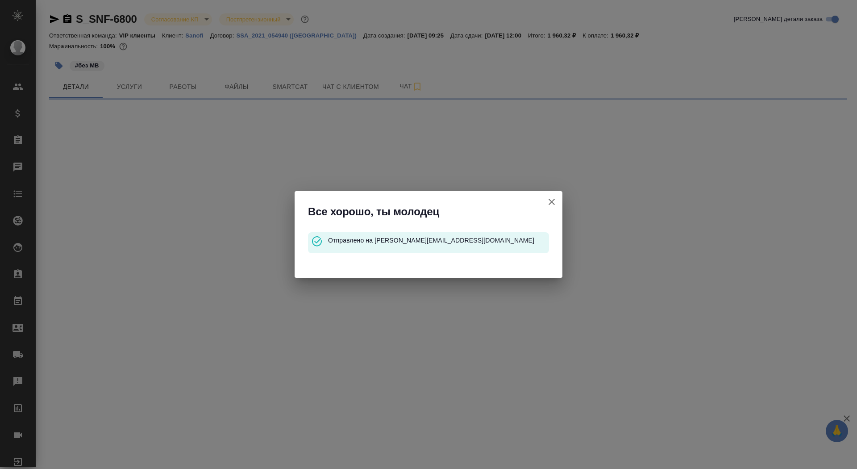
select select "RU"
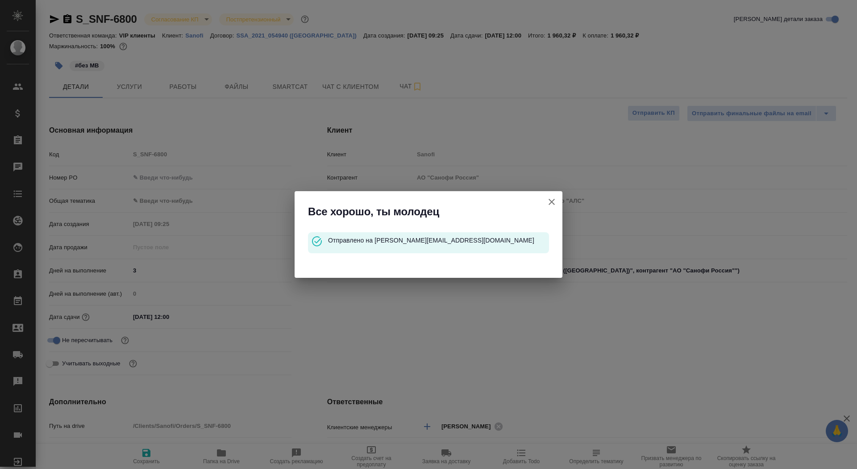
type textarea "x"
click at [549, 204] on icon "button" at bounding box center [552, 201] width 11 height 11
type textarea "x"
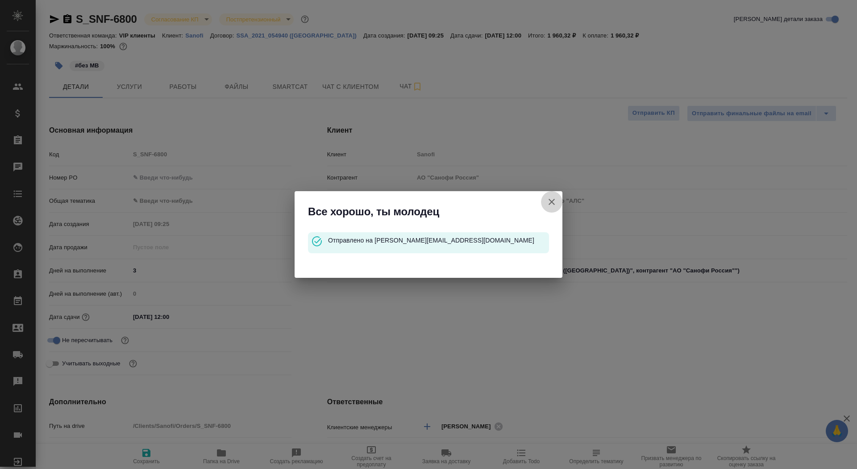
type textarea "x"
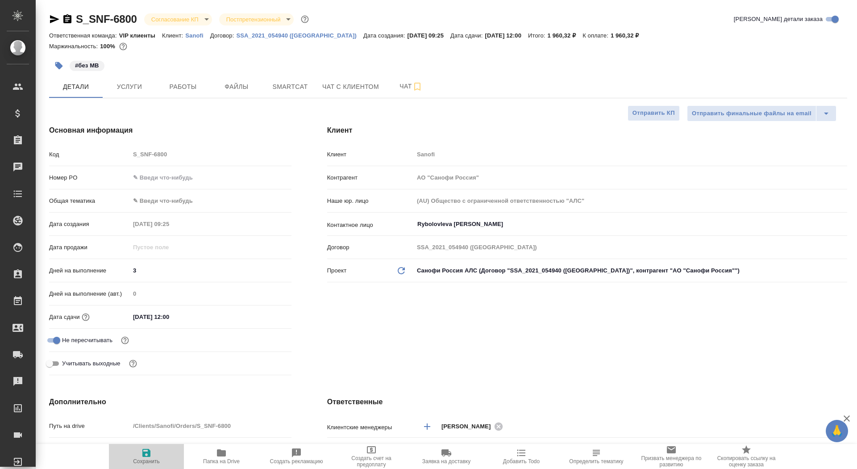
click at [167, 462] on span "Сохранить" at bounding box center [146, 455] width 64 height 17
type textarea "x"
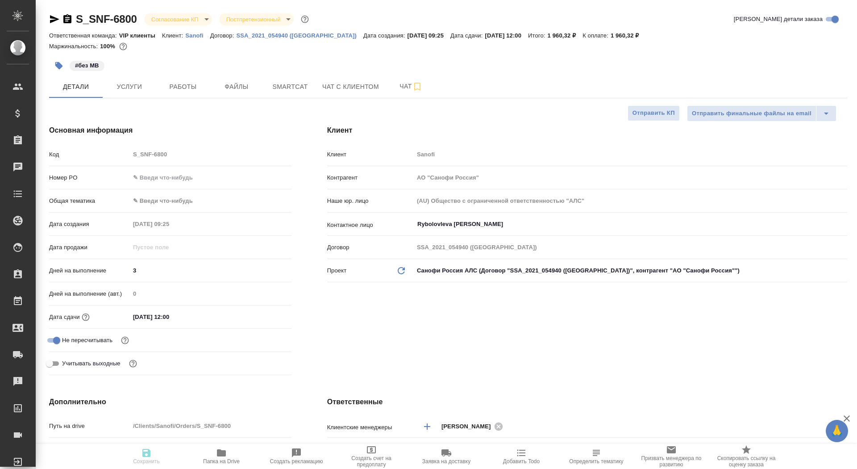
type textarea "x"
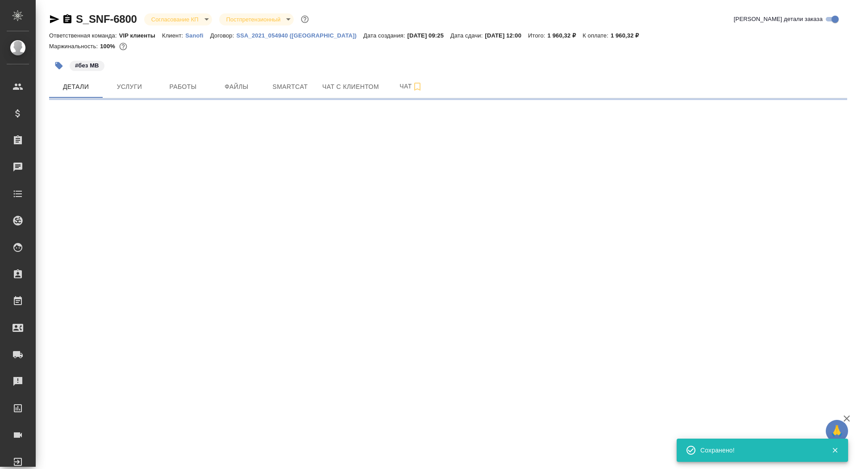
select select "RU"
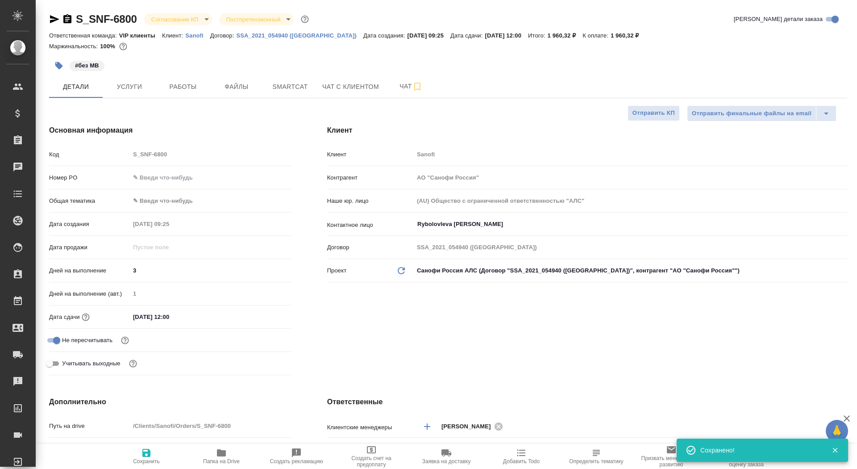
type textarea "x"
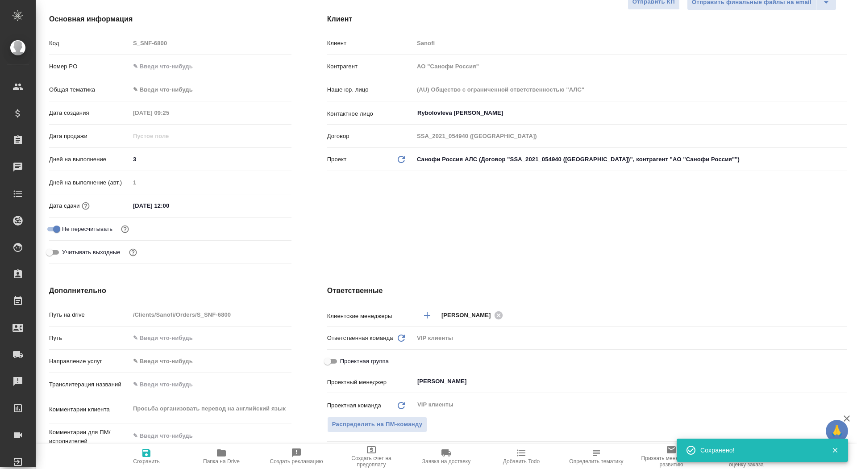
scroll to position [188, 0]
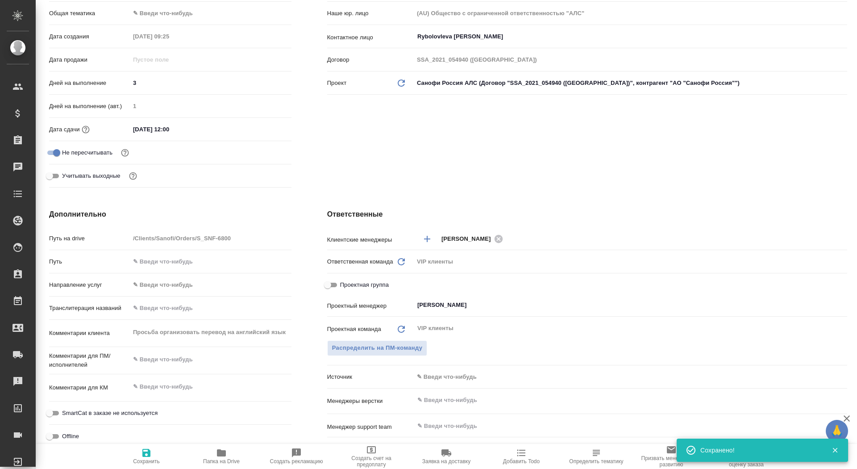
type textarea "x"
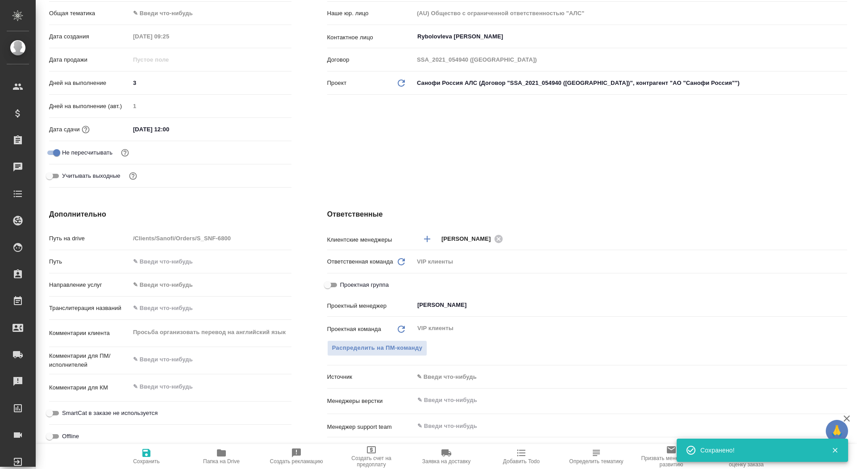
type textarea "x"
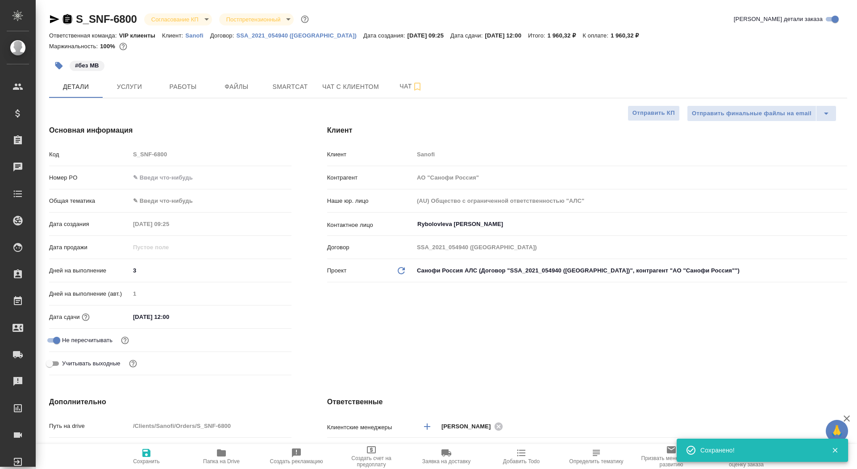
click at [67, 15] on icon "button" at bounding box center [67, 18] width 8 height 9
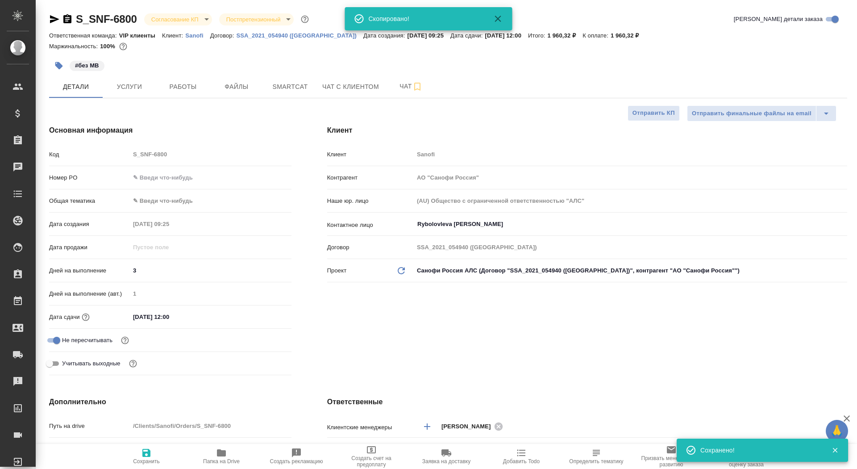
type textarea "x"
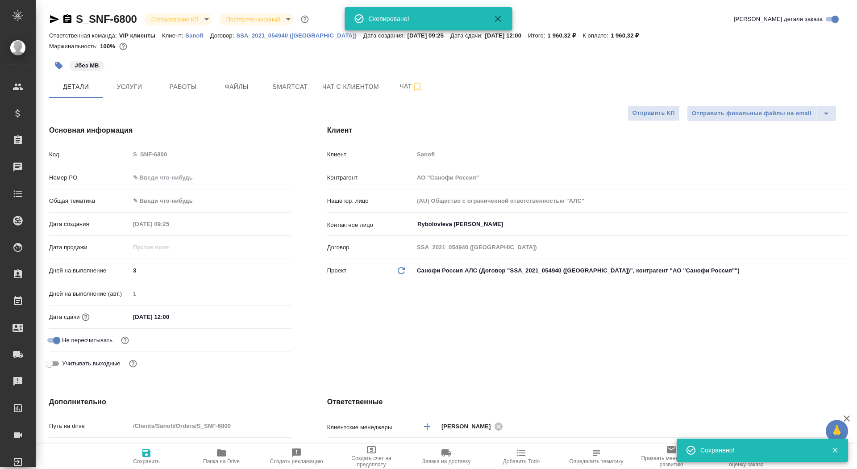
type textarea "x"
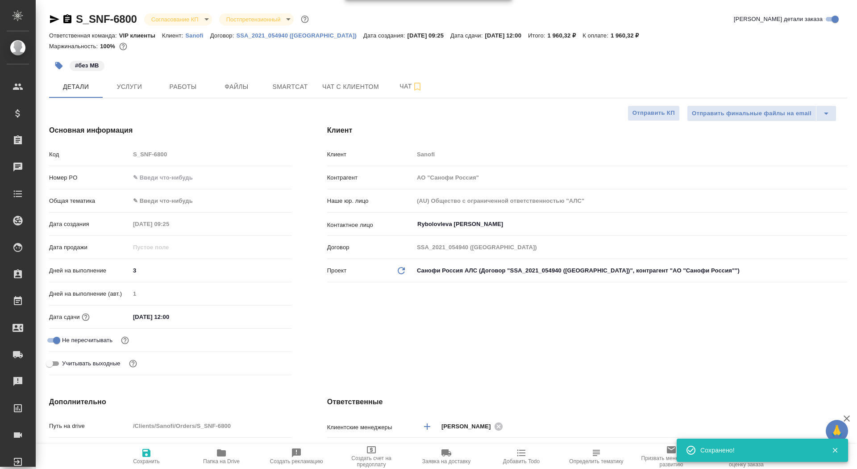
type textarea "x"
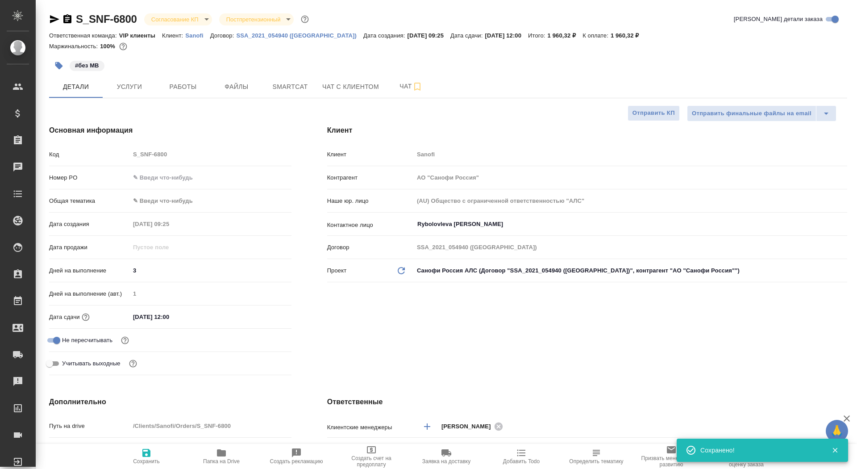
type textarea "x"
click at [181, 179] on input "text" at bounding box center [211, 177] width 162 height 13
paste input "E005812959"
type input "E005812959"
type textarea "x"
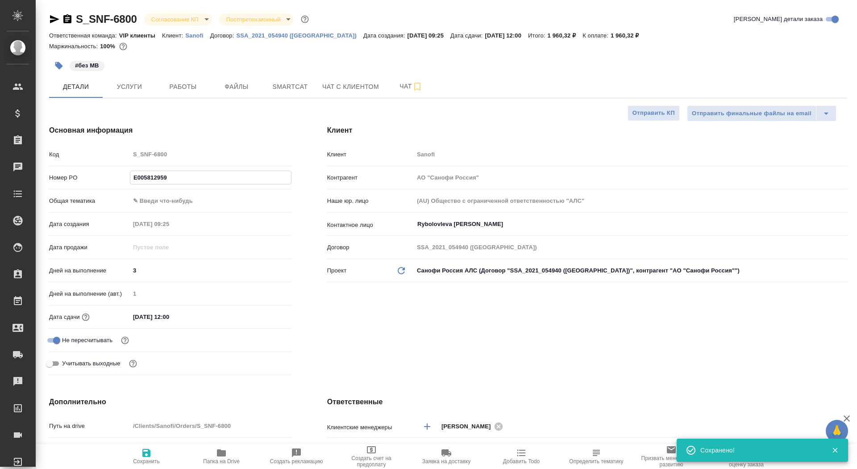
type textarea "x"
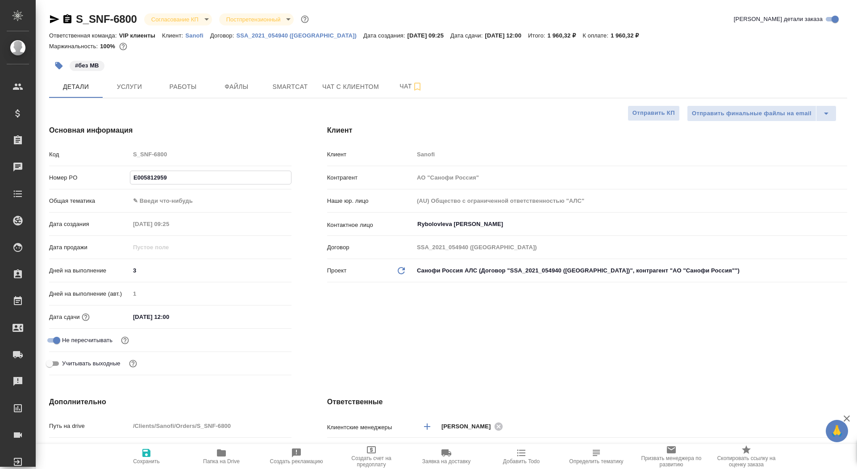
type input "E005812959"
click at [150, 460] on span "Сохранить" at bounding box center [146, 461] width 27 height 6
type textarea "x"
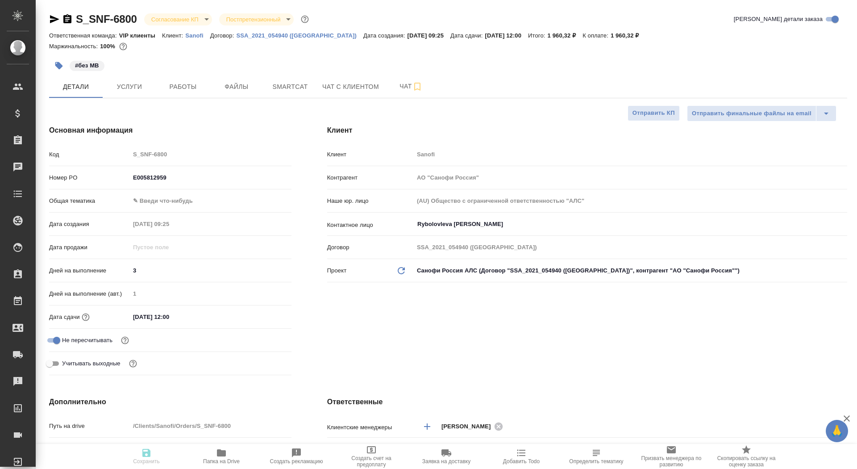
type textarea "x"
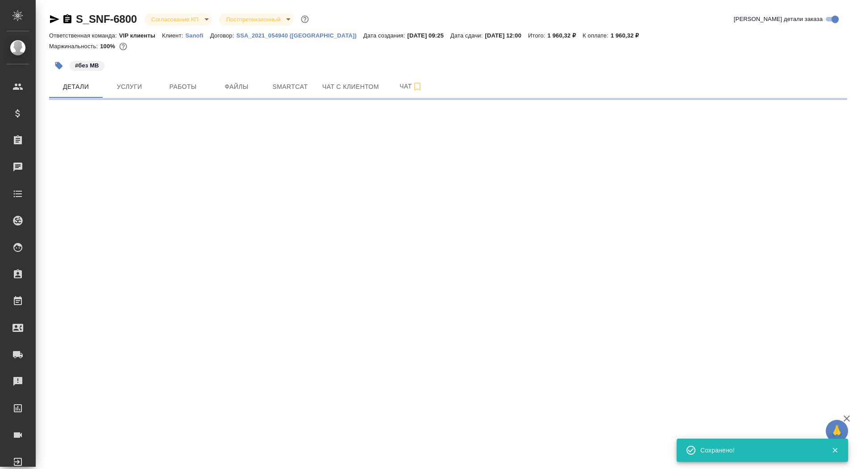
select select "RU"
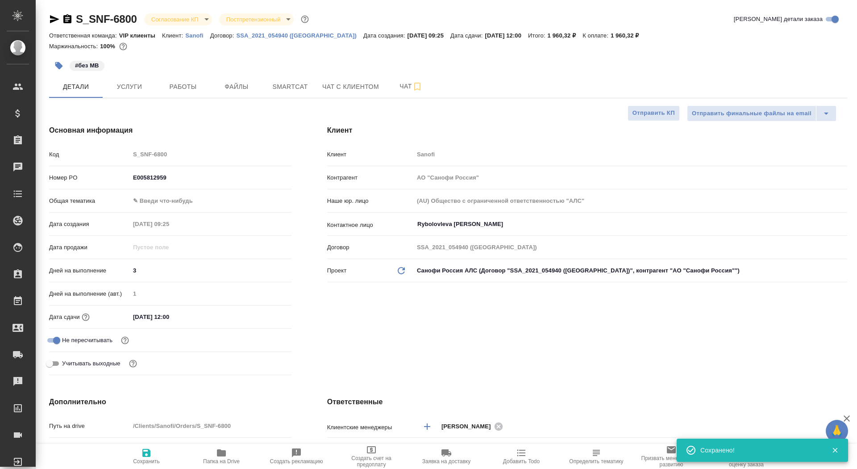
type textarea "x"
type input "Горшкова Валентина"
type input "Комаров Роман"
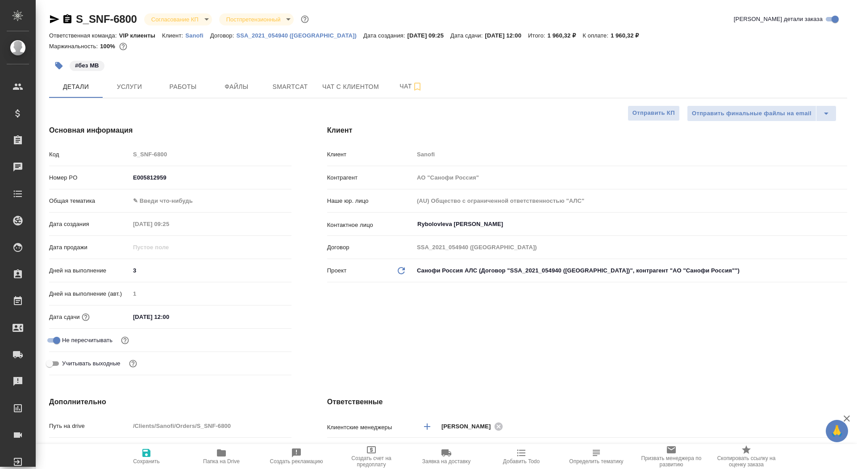
click at [193, 21] on body "🙏 .cls-1 fill:#fff; AWATERA Saydasheva Dilyara Клиенты Спецификации Заказы 0 Ча…" at bounding box center [428, 234] width 857 height 469
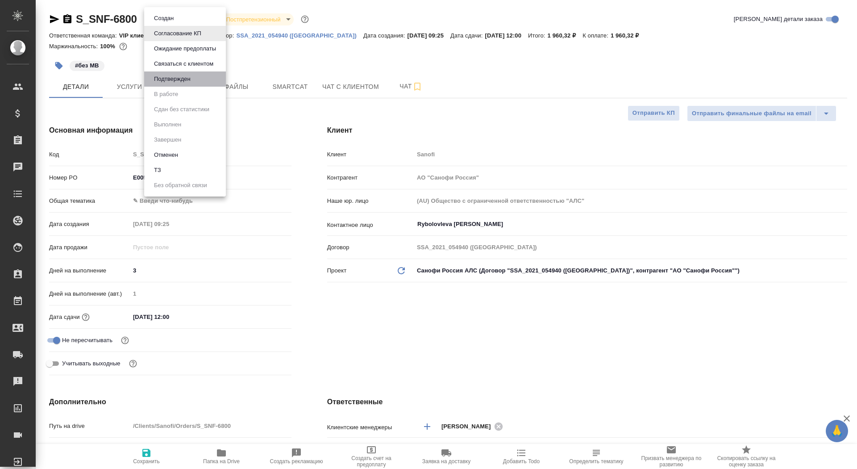
click at [196, 80] on li "Подтвержден" at bounding box center [185, 78] width 82 height 15
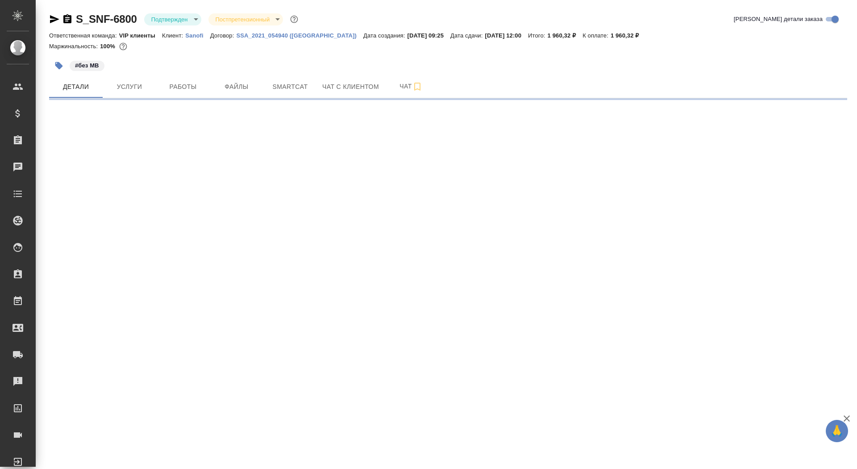
select select "RU"
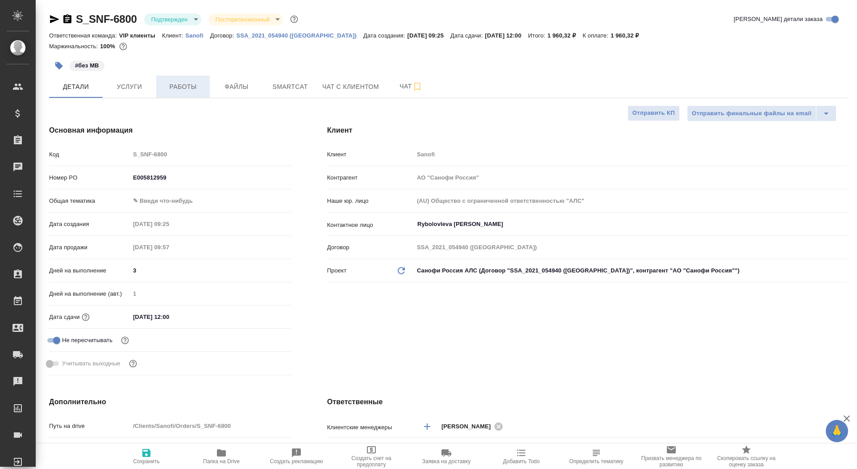
type textarea "x"
click at [180, 85] on span "Работы" at bounding box center [183, 86] width 43 height 11
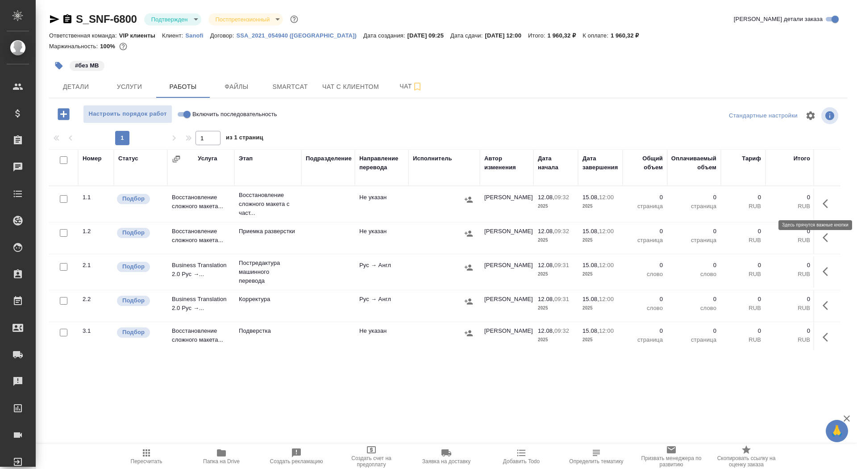
click at [827, 204] on icon "button" at bounding box center [828, 203] width 11 height 11
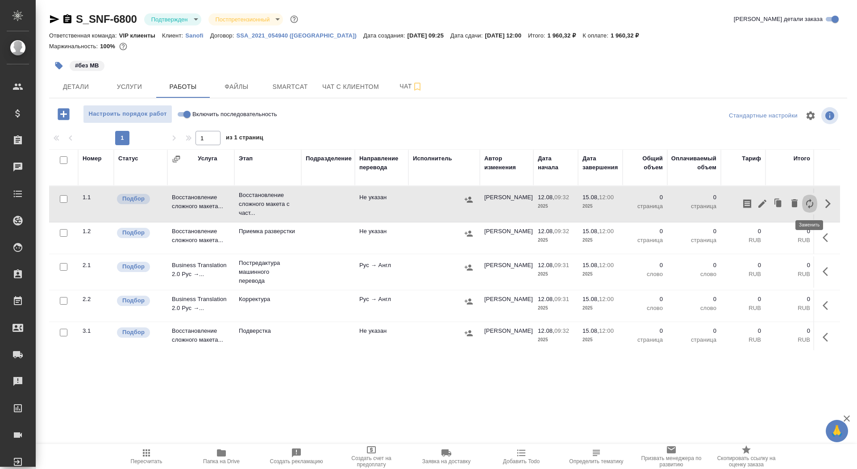
click at [805, 203] on icon "button" at bounding box center [810, 203] width 11 height 11
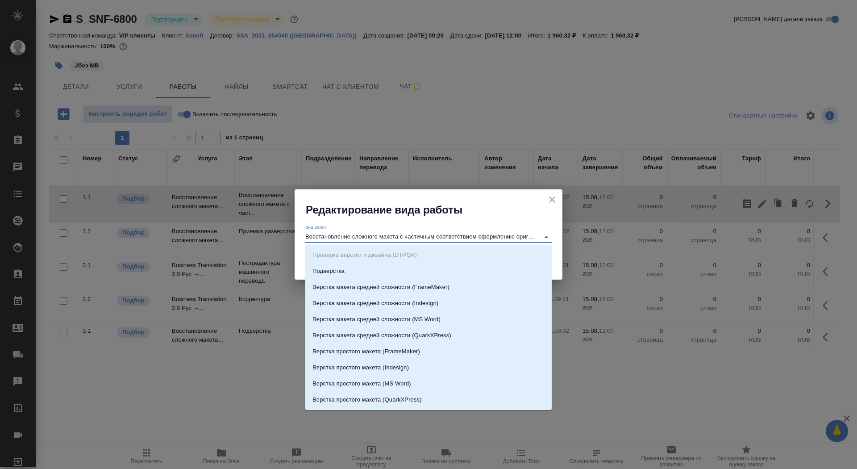
click at [469, 232] on input "Восстановление сложного макета с частичным соответствием оформлению оригинала" at bounding box center [420, 236] width 230 height 11
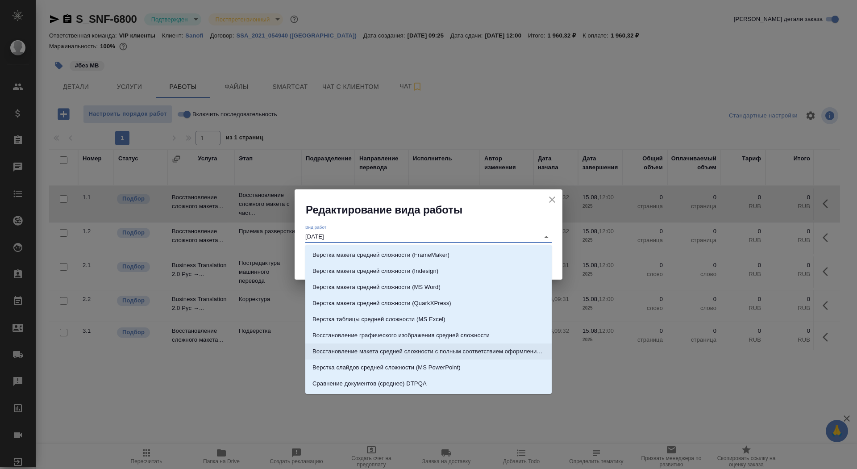
click at [502, 349] on p "Восстановление макета средней сложности с полным соответствием оформлению ориги…" at bounding box center [429, 351] width 232 height 9
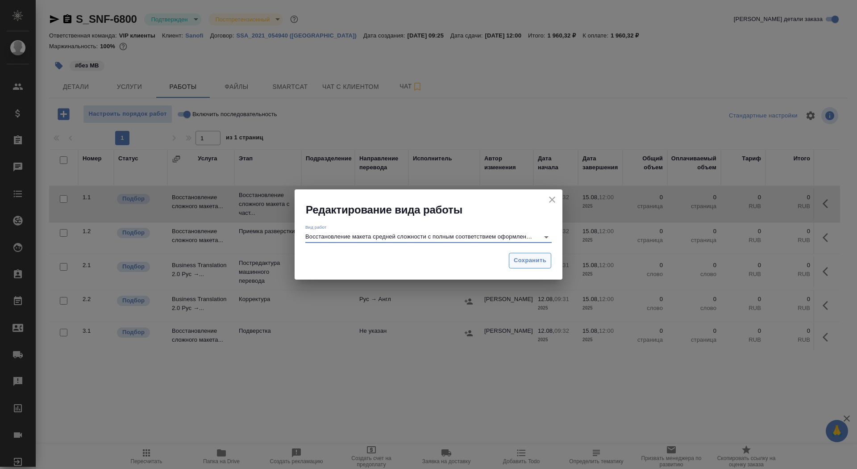
type input "Восстановление макета средней сложности с полным соответствием оформлению ориги…"
click at [524, 262] on span "Сохранить" at bounding box center [530, 260] width 33 height 10
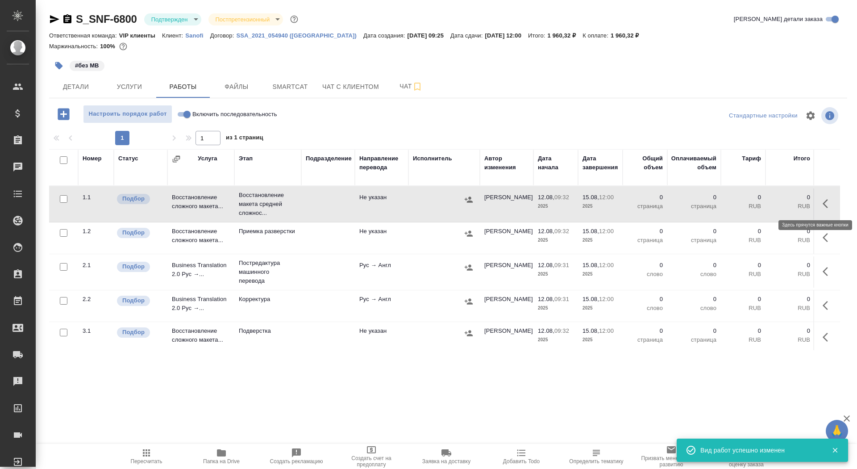
click at [827, 203] on icon "button" at bounding box center [828, 203] width 11 height 11
click at [757, 204] on icon "button" at bounding box center [762, 203] width 11 height 11
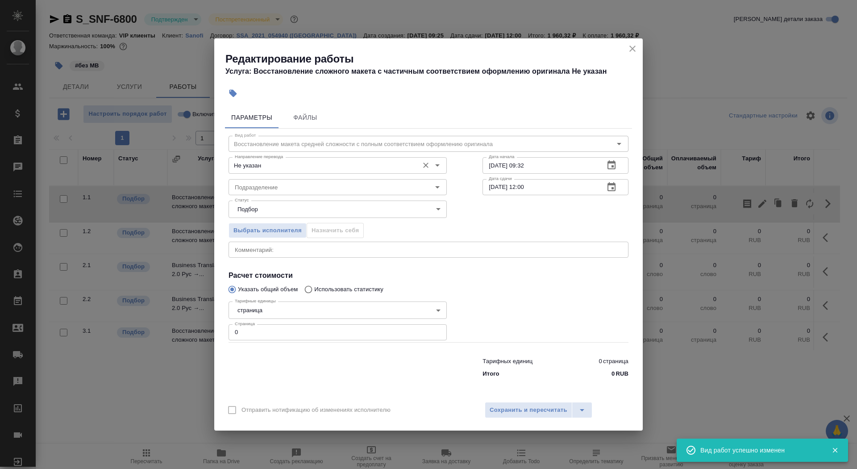
click at [337, 164] on input "Не указан" at bounding box center [322, 165] width 183 height 11
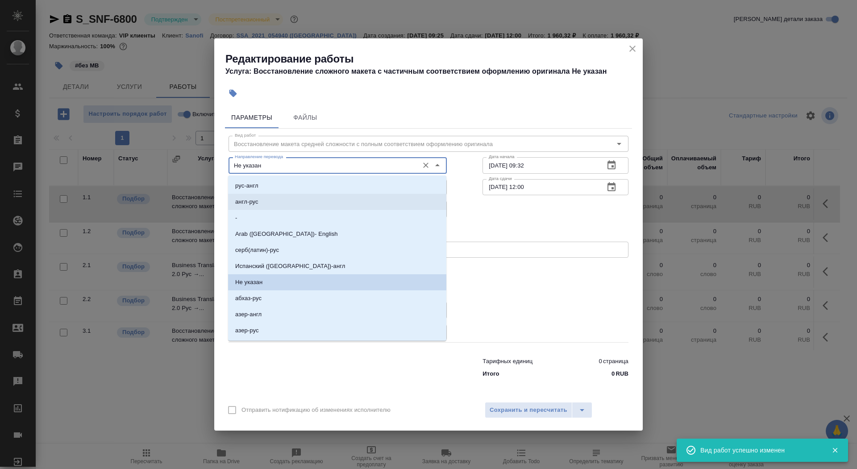
click at [331, 187] on li "рус-англ" at bounding box center [337, 186] width 218 height 16
type input "рус-англ"
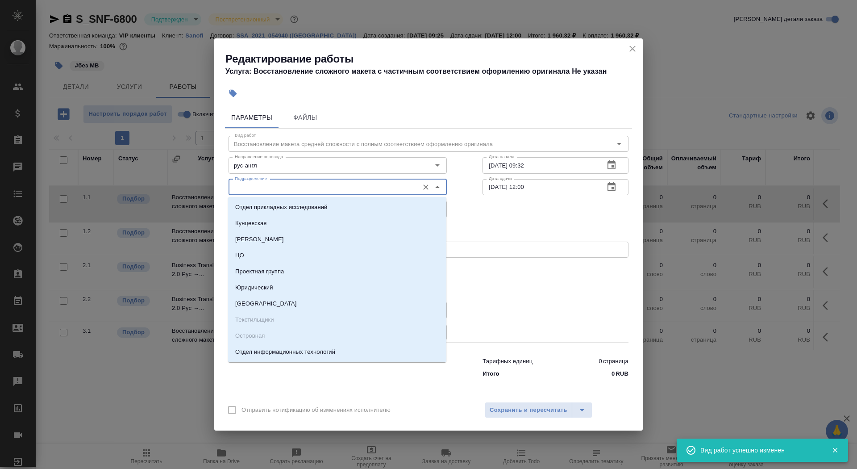
click at [328, 186] on input "Подразделение" at bounding box center [322, 187] width 183 height 11
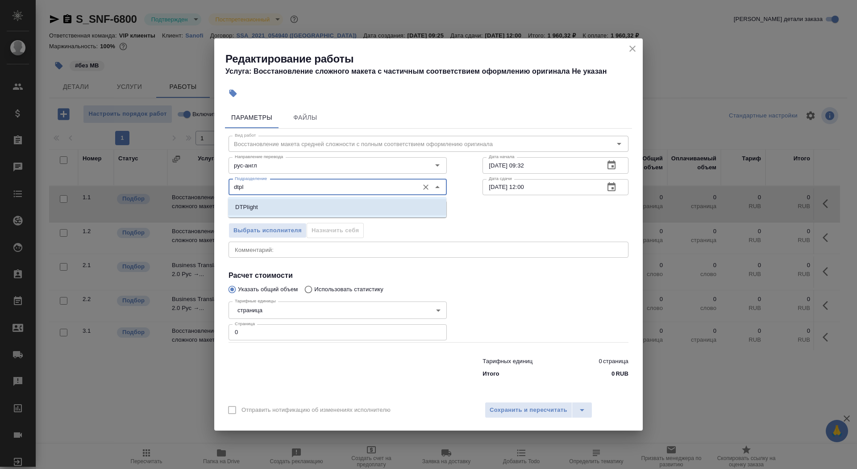
click at [315, 211] on li "DTPlight" at bounding box center [337, 207] width 218 height 16
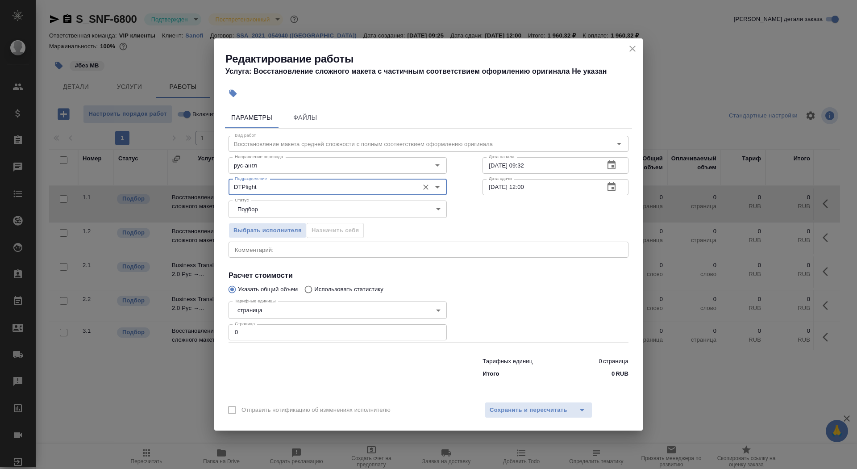
type input "DTPlight"
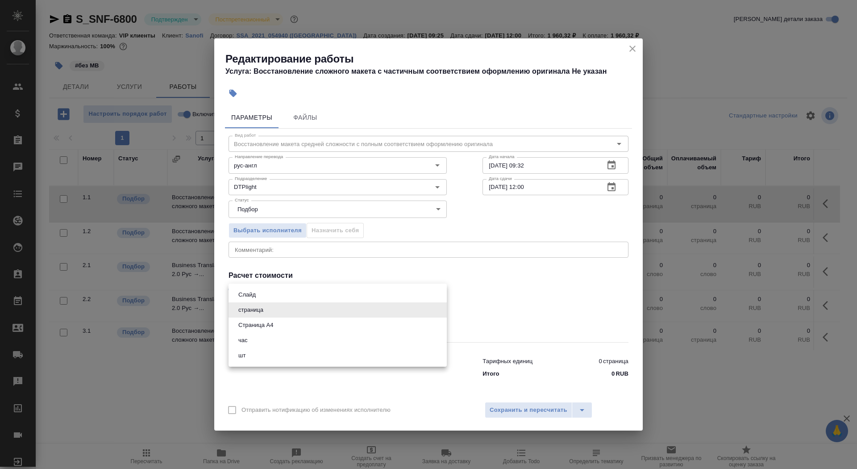
click at [292, 313] on body "🙏 .cls-1 fill:#fff; AWATERA Saydasheva Dilyara Клиенты Спецификации Заказы 0 Ча…" at bounding box center [428, 234] width 857 height 469
click at [295, 322] on li "Страница А4" at bounding box center [338, 324] width 218 height 15
type input "5f036ec4e16dec2d6b59c8ff"
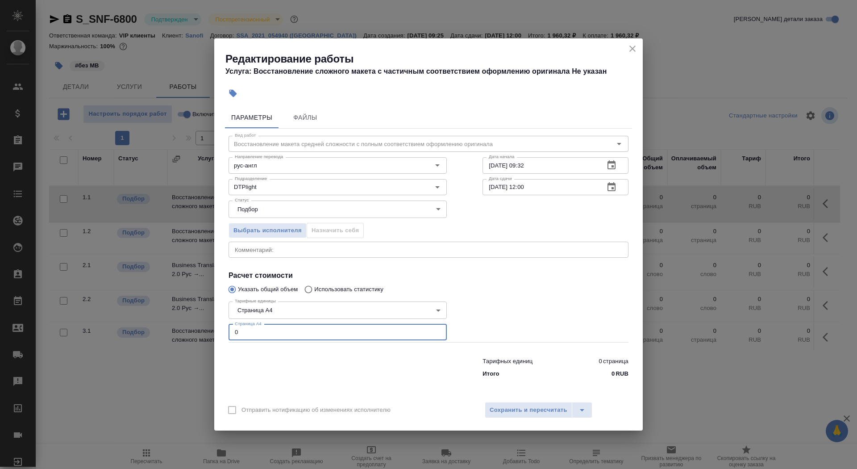
click at [296, 329] on input "0" at bounding box center [338, 332] width 218 height 16
type input "3"
click at [556, 165] on input "12.08.2025 09:32" at bounding box center [540, 165] width 115 height 16
type input "12.08.2025 10:00"
click at [617, 190] on icon "button" at bounding box center [611, 187] width 11 height 11
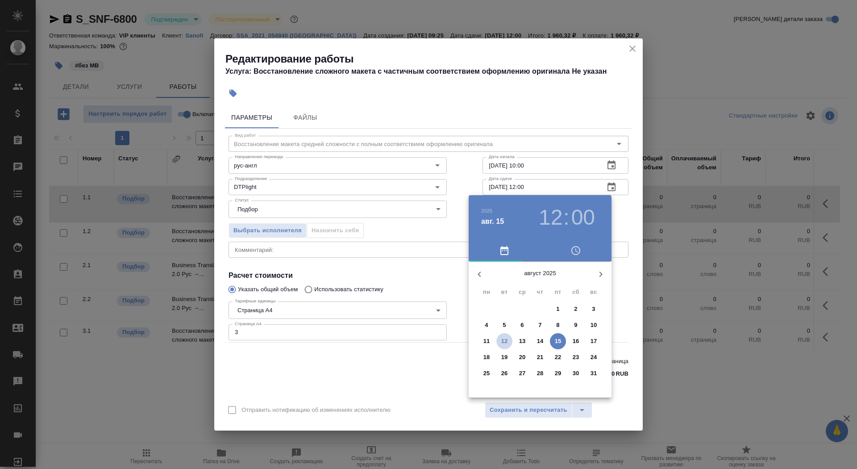
click at [503, 339] on p "12" at bounding box center [504, 341] width 7 height 9
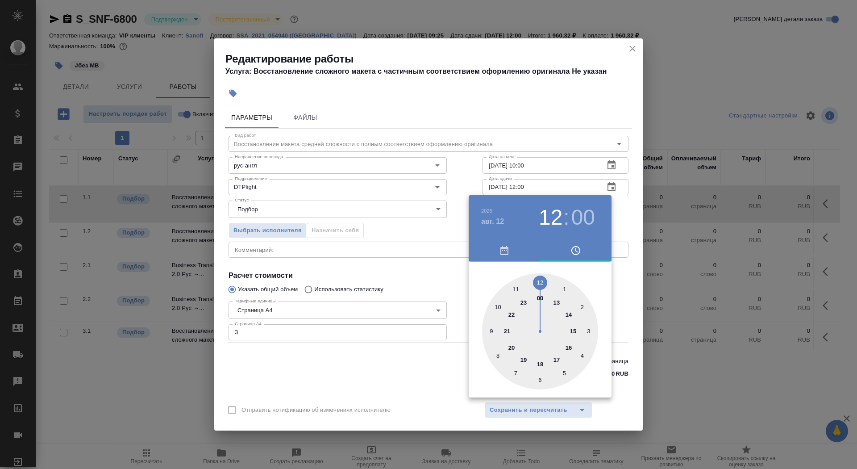
type input "12.08.2025 13:00"
click at [558, 302] on div at bounding box center [540, 331] width 116 height 116
click at [423, 261] on div at bounding box center [428, 234] width 857 height 469
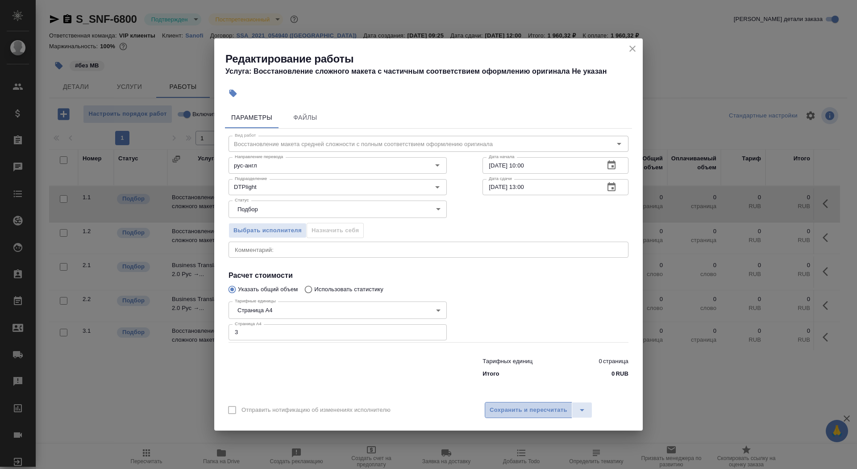
click at [510, 412] on span "Сохранить и пересчитать" at bounding box center [529, 410] width 78 height 10
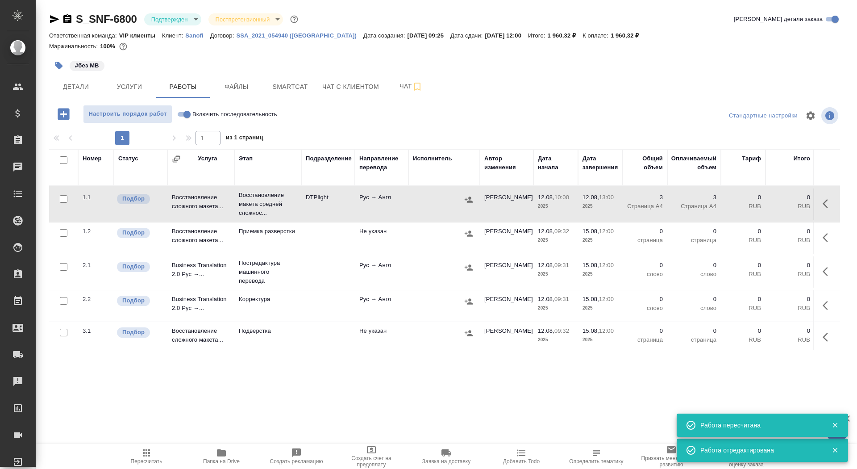
click at [56, 65] on icon "button" at bounding box center [59, 66] width 8 height 8
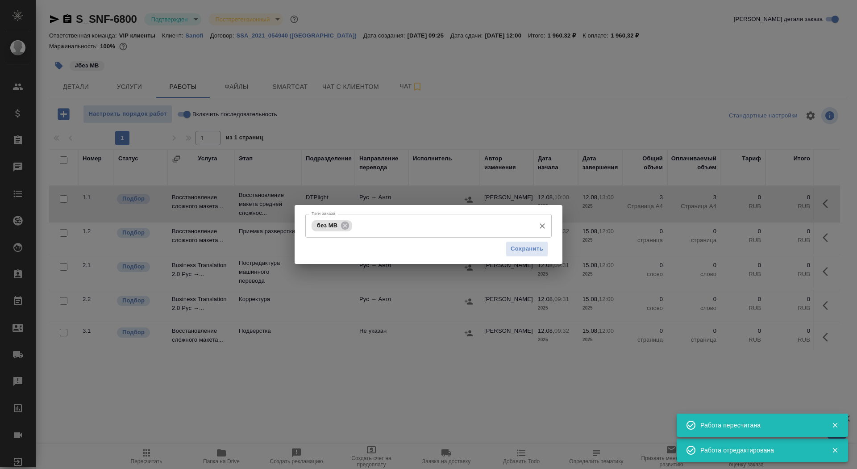
click at [376, 229] on input "Тэги заказа" at bounding box center [443, 225] width 176 height 15
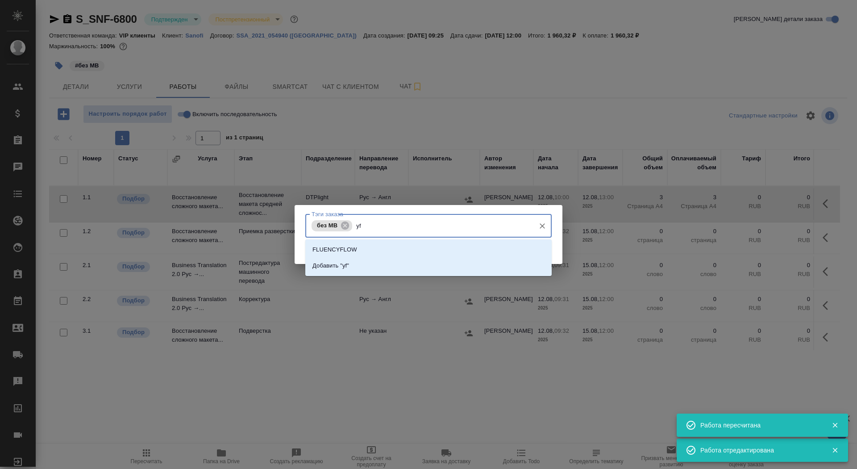
type input "y"
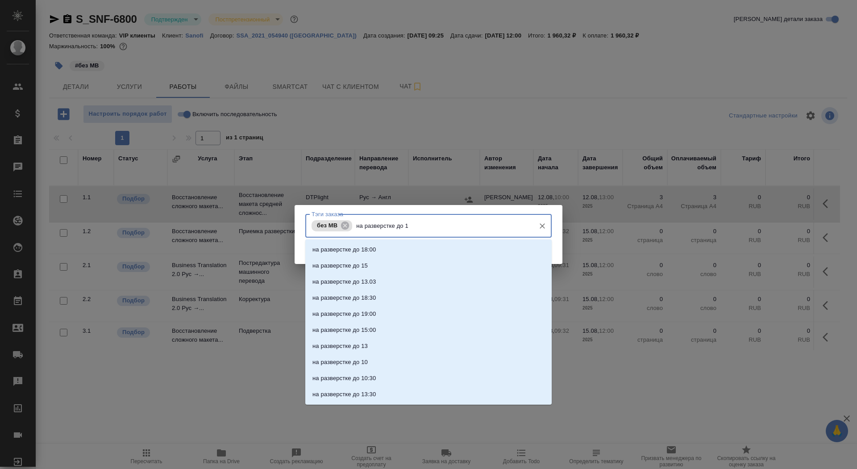
type input "на разверстке до 13"
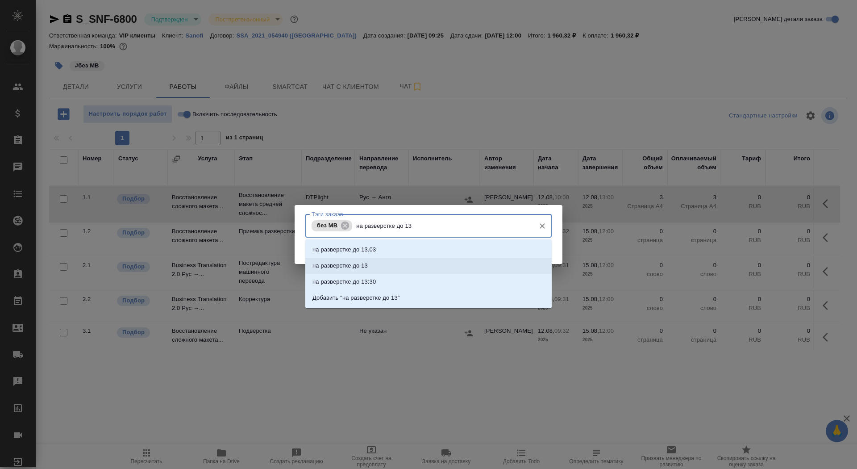
click at [403, 261] on li "на разверстке до 13" at bounding box center [428, 266] width 246 height 16
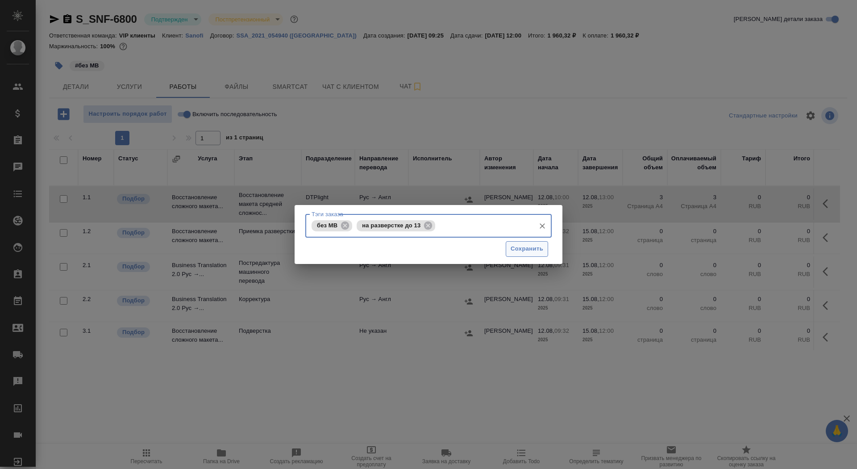
click at [542, 246] on span "Сохранить" at bounding box center [527, 249] width 33 height 10
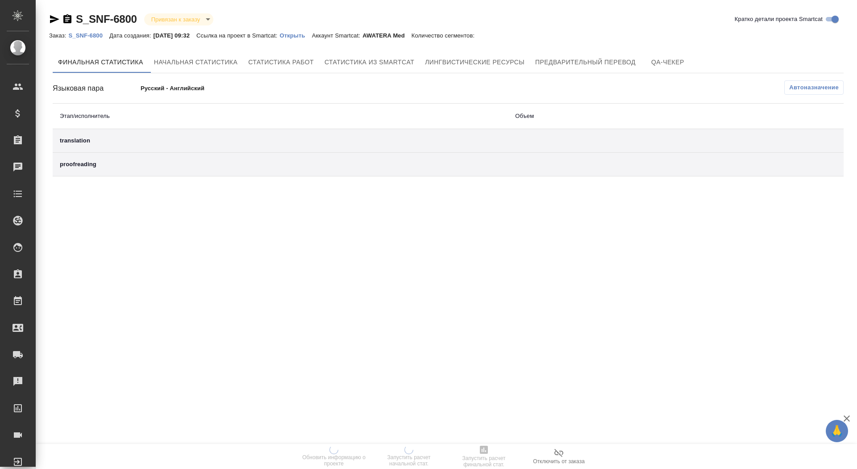
click at [312, 38] on p "Открыть" at bounding box center [296, 35] width 32 height 7
